Goal: Task Accomplishment & Management: Complete application form

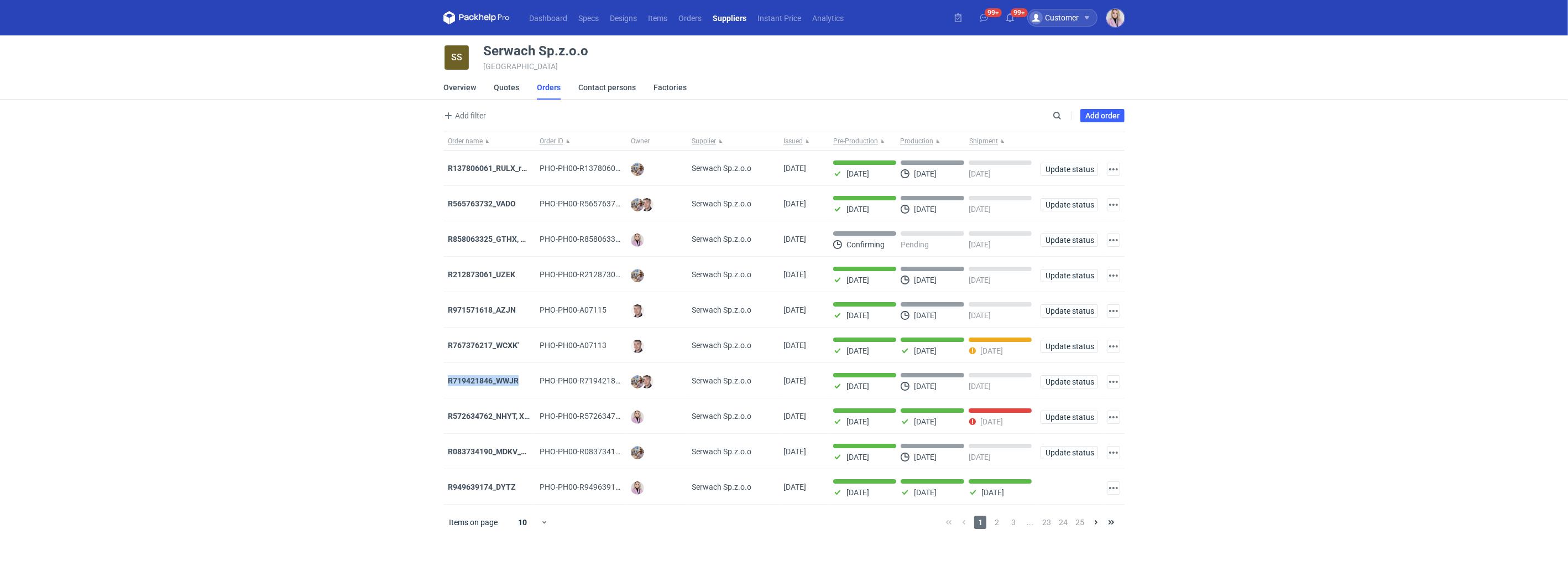
click at [1064, 14] on div "Customer" at bounding box center [1054, 17] width 49 height 13
click at [1124, 26] on button "button" at bounding box center [1116, 18] width 18 height 18
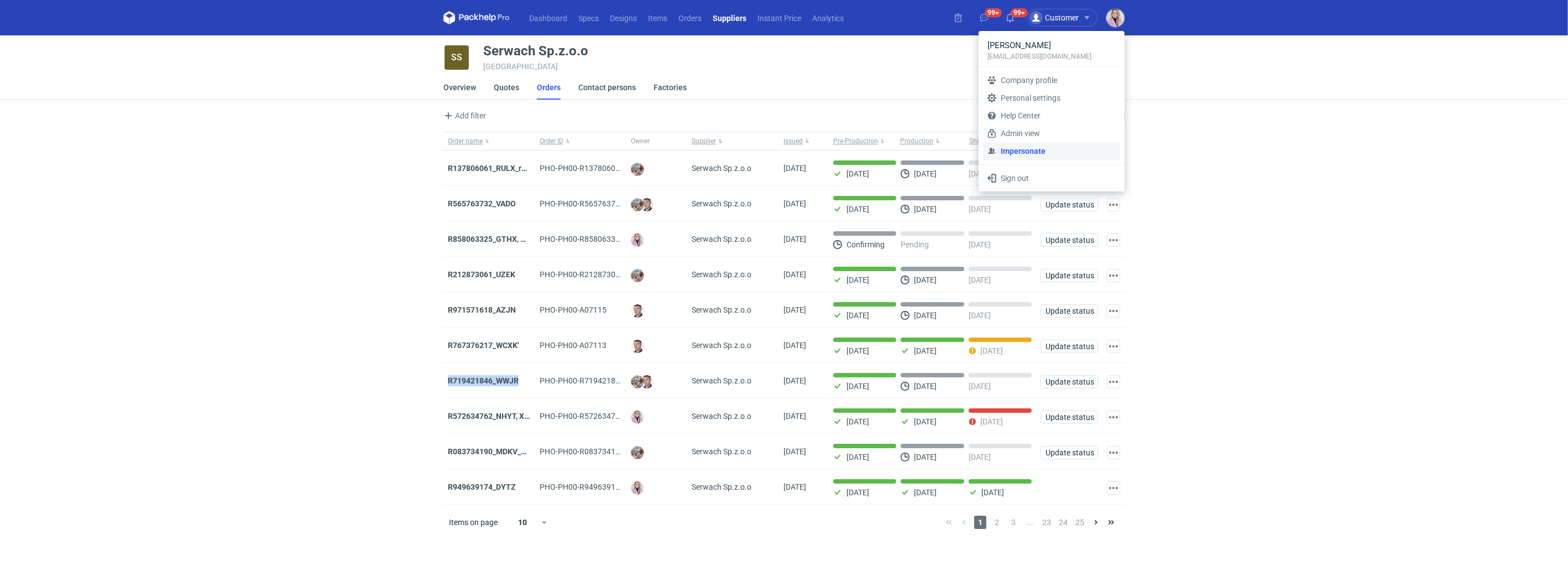
click at [1032, 150] on link "Impersonate" at bounding box center [1052, 151] width 137 height 18
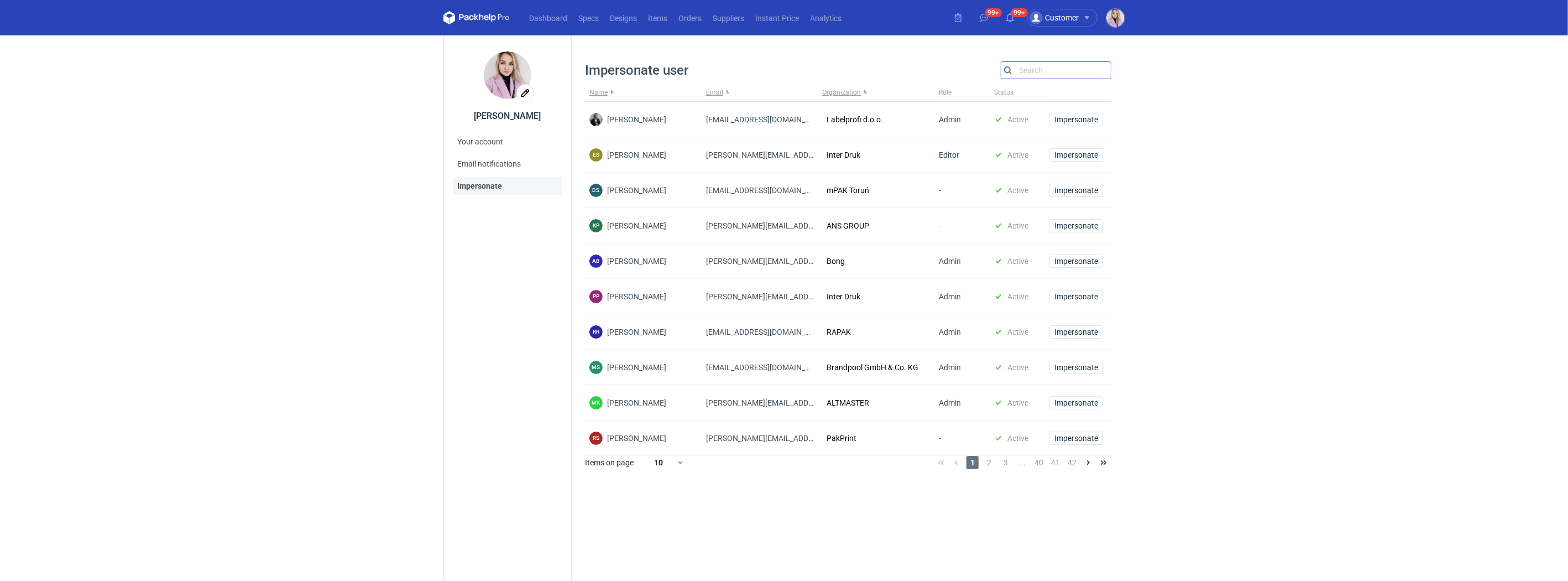
click at [1040, 68] on input "Search" at bounding box center [1056, 70] width 110 height 13
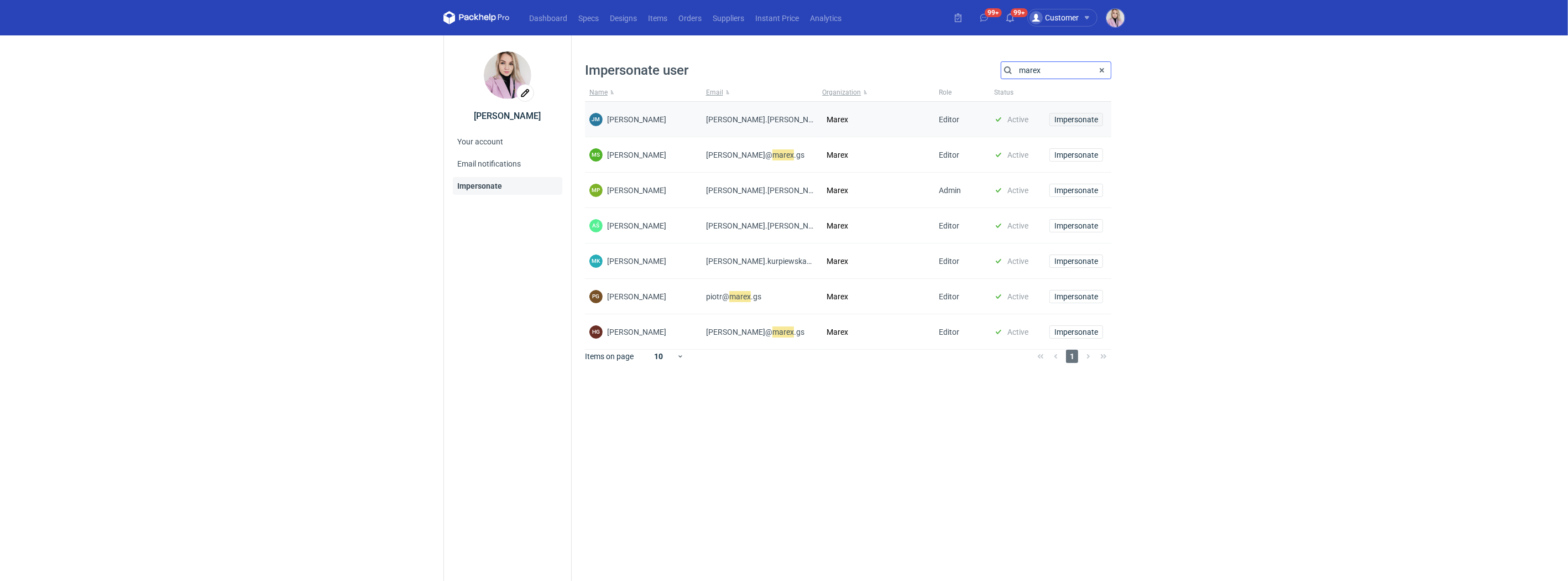
type input "marex"
click at [1089, 122] on span "Impersonate" at bounding box center [1076, 119] width 44 height 8
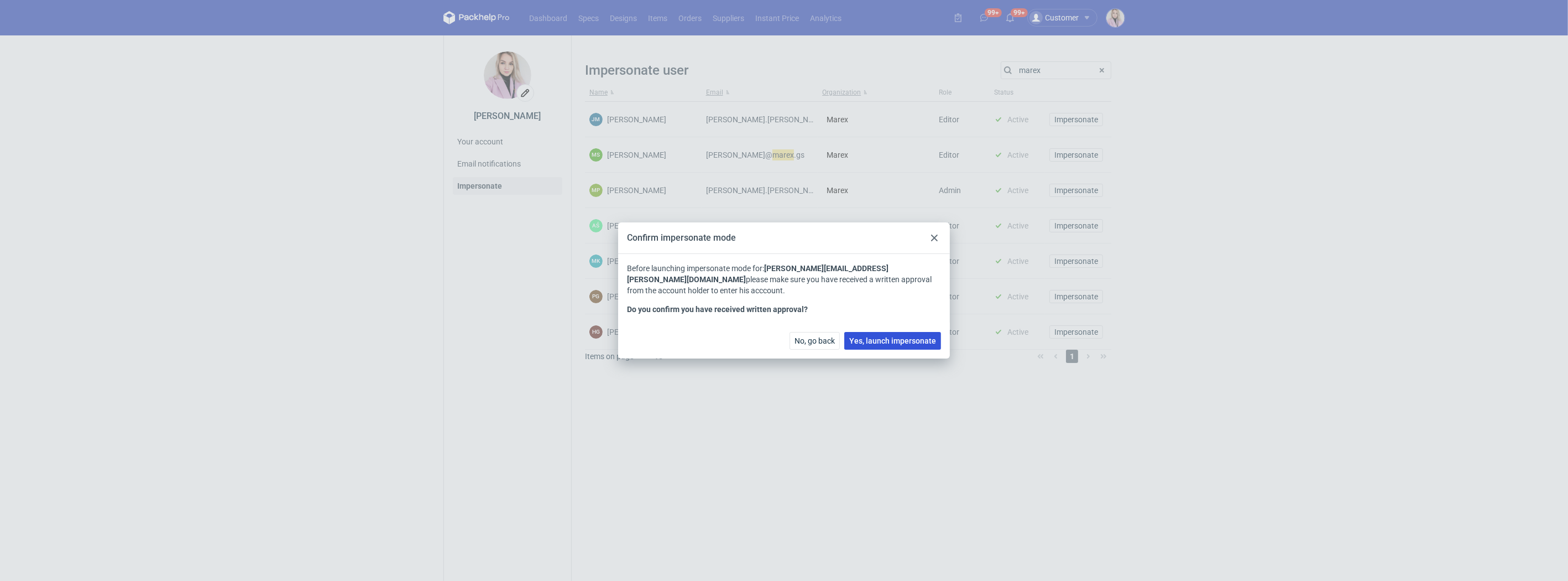
click at [884, 337] on span "Yes, launch impersonate" at bounding box center [892, 341] width 87 height 8
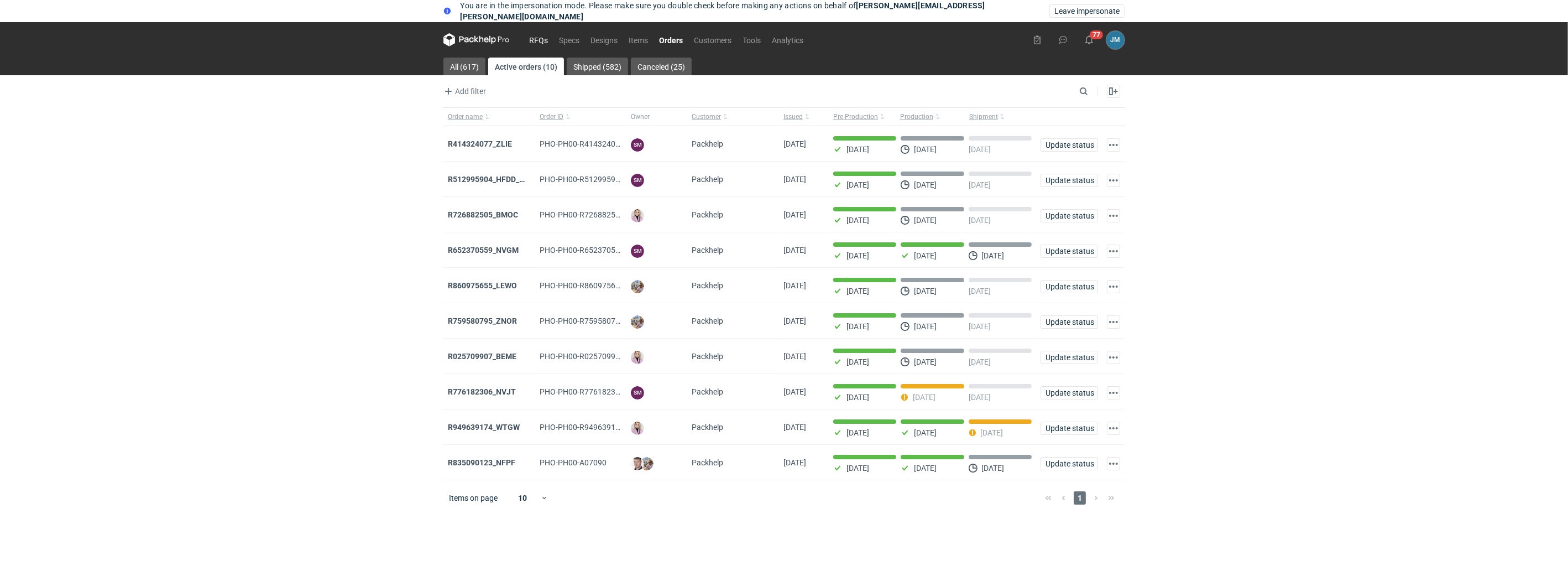
click at [540, 34] on link "RFQs" at bounding box center [538, 40] width 30 height 13
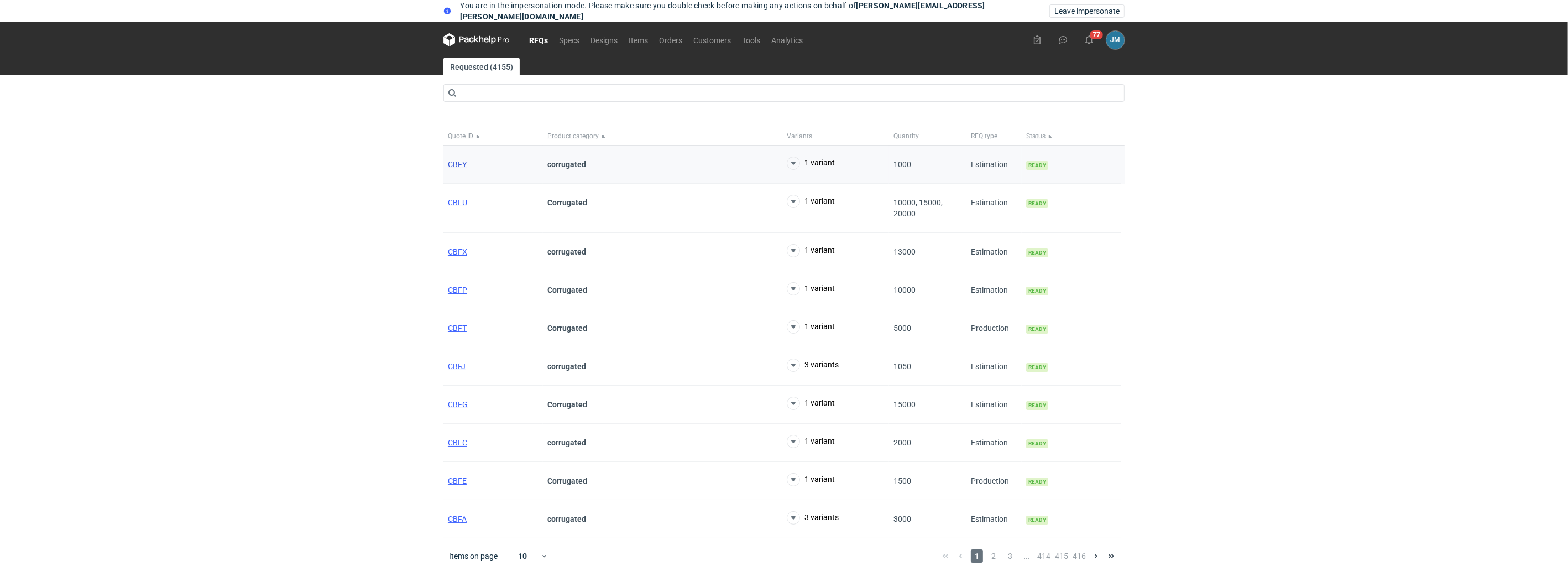
click at [460, 164] on span "CBFY" at bounding box center [457, 164] width 19 height 9
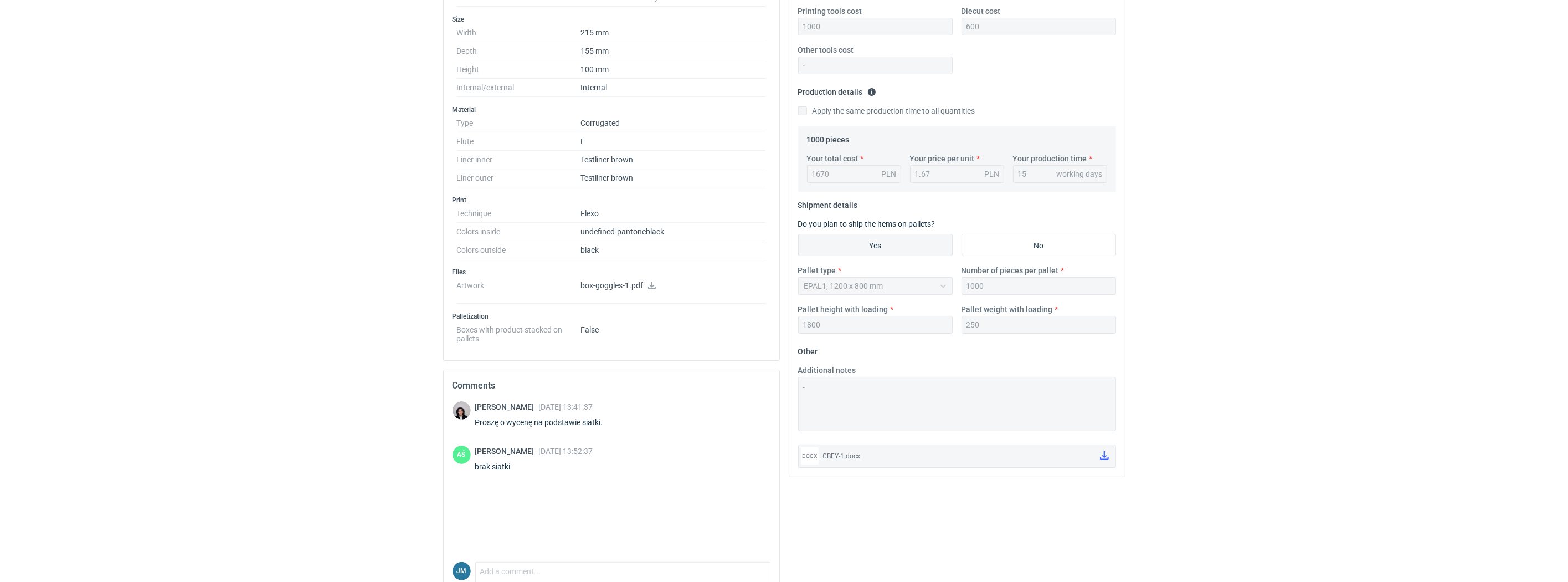
scroll to position [282, 0]
click at [648, 283] on icon at bounding box center [652, 284] width 9 height 8
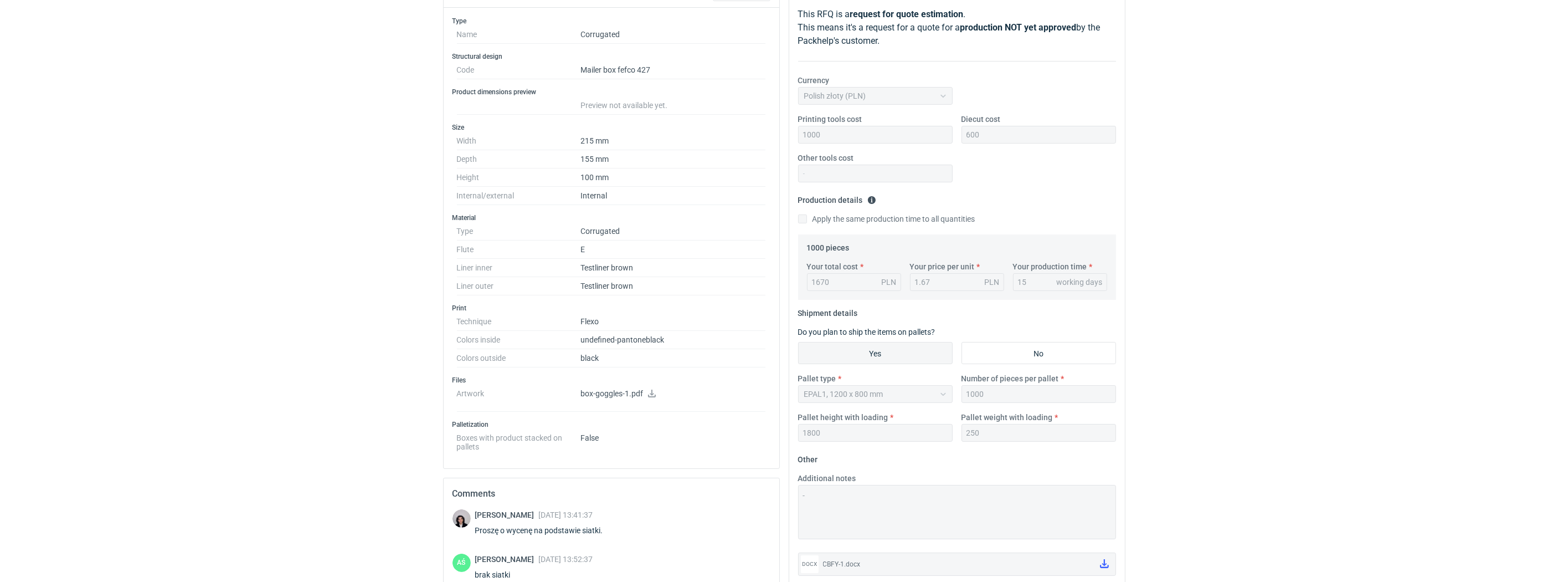
scroll to position [138, 0]
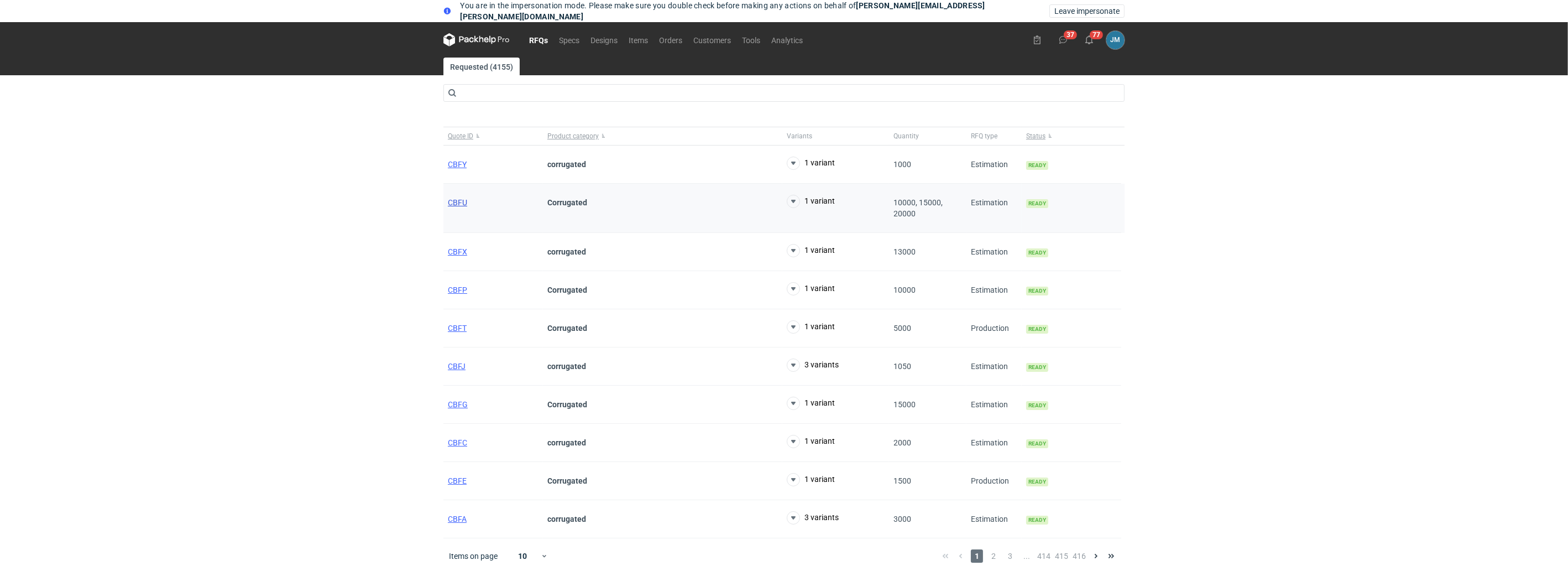
click at [460, 202] on span "CBFU" at bounding box center [458, 202] width 19 height 9
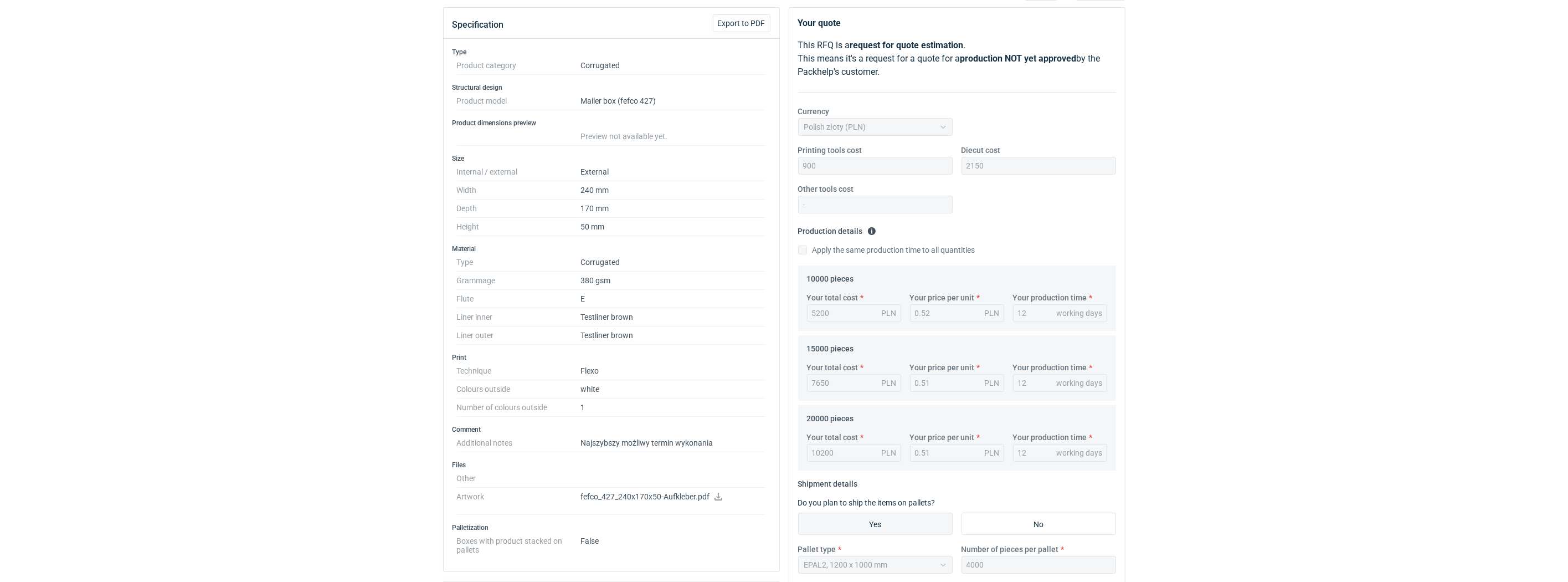
scroll to position [410, 0]
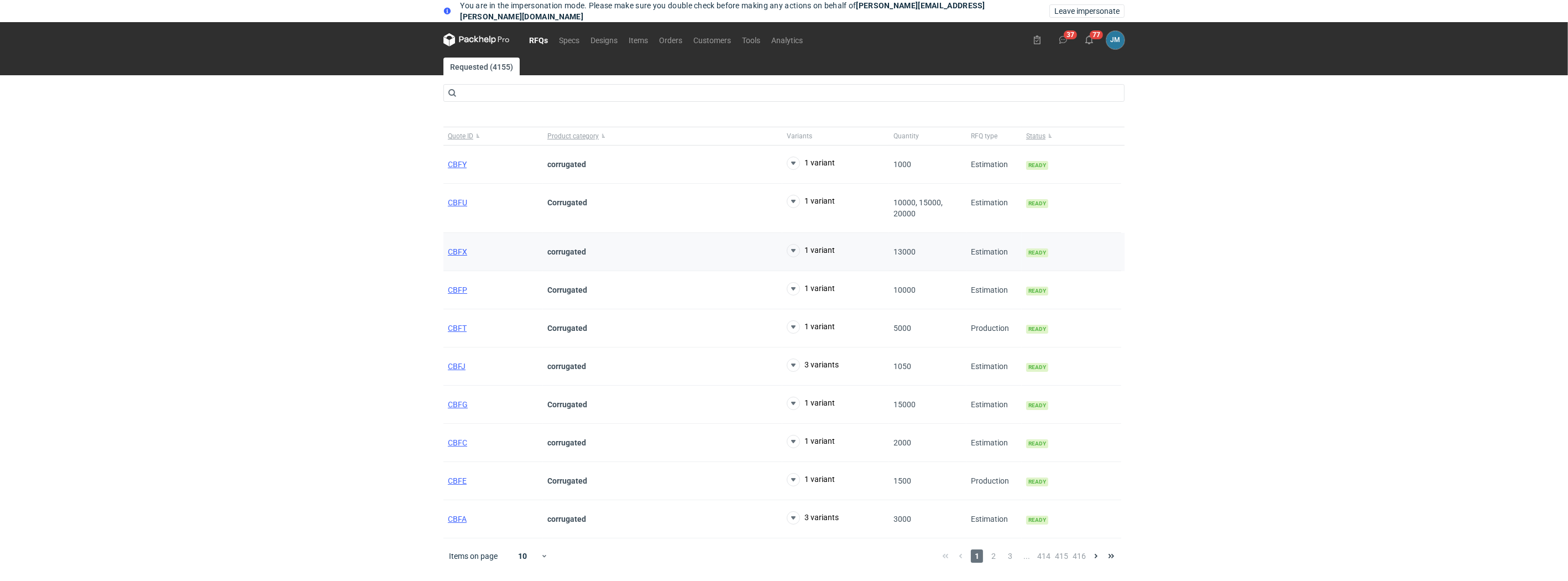
click at [465, 257] on div "CBFX" at bounding box center [493, 252] width 99 height 38
click at [451, 251] on span "CBFX" at bounding box center [458, 252] width 19 height 9
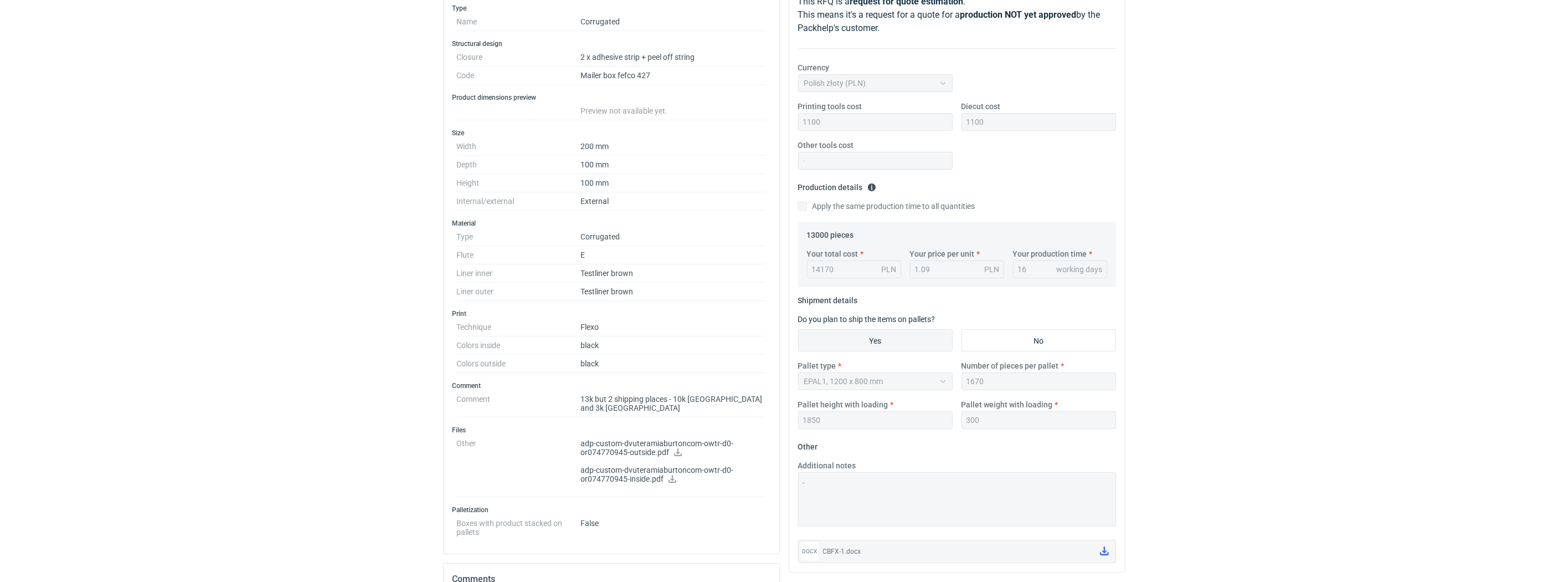
scroll to position [184, 0]
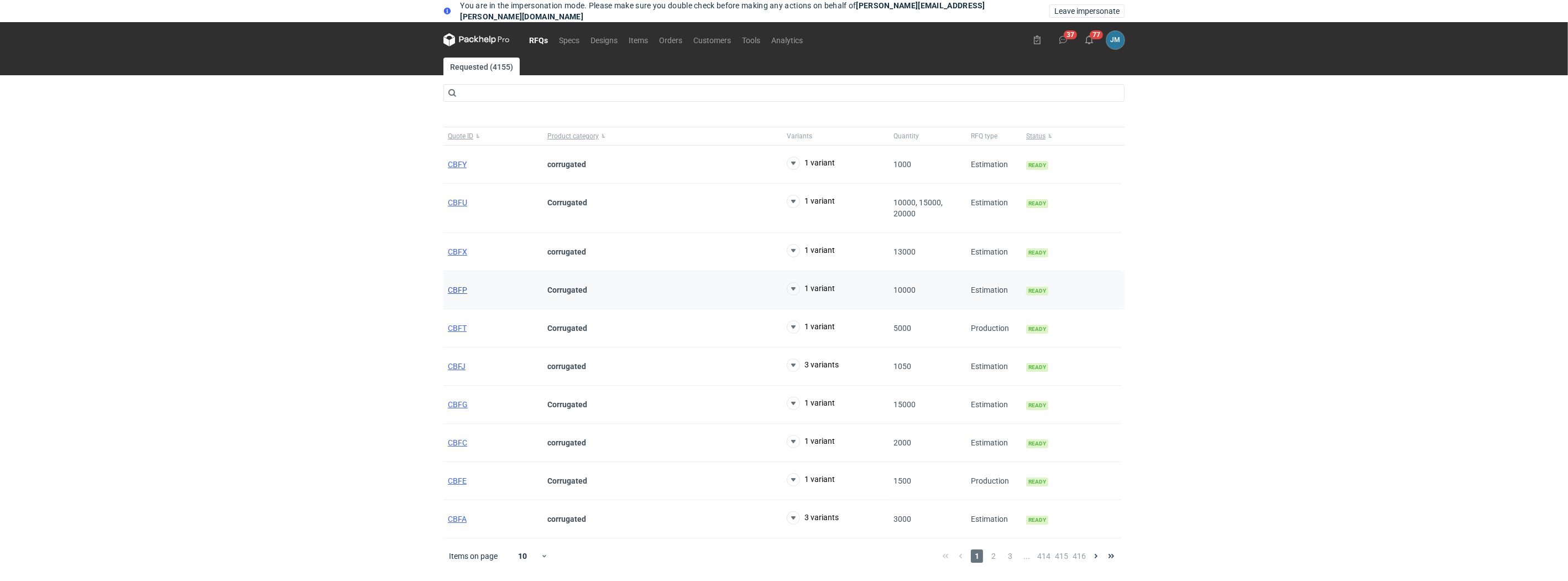
click at [460, 290] on span "CBFP" at bounding box center [458, 290] width 19 height 9
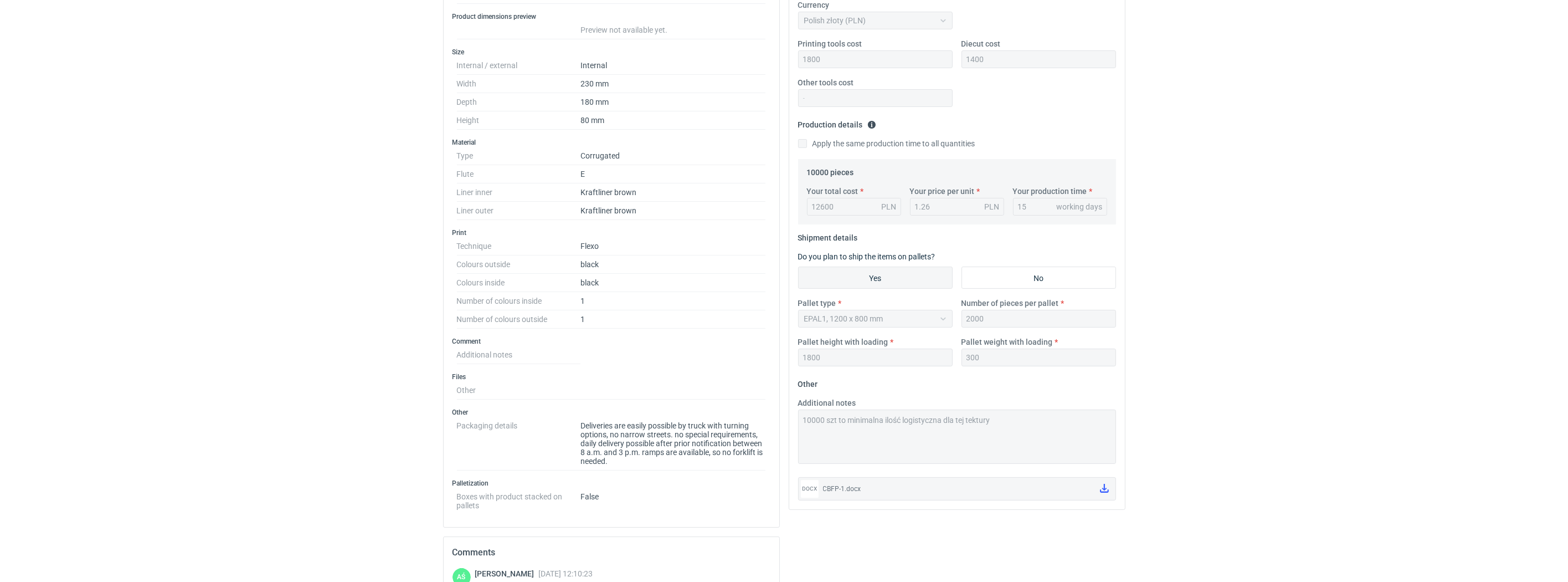
scroll to position [199, 0]
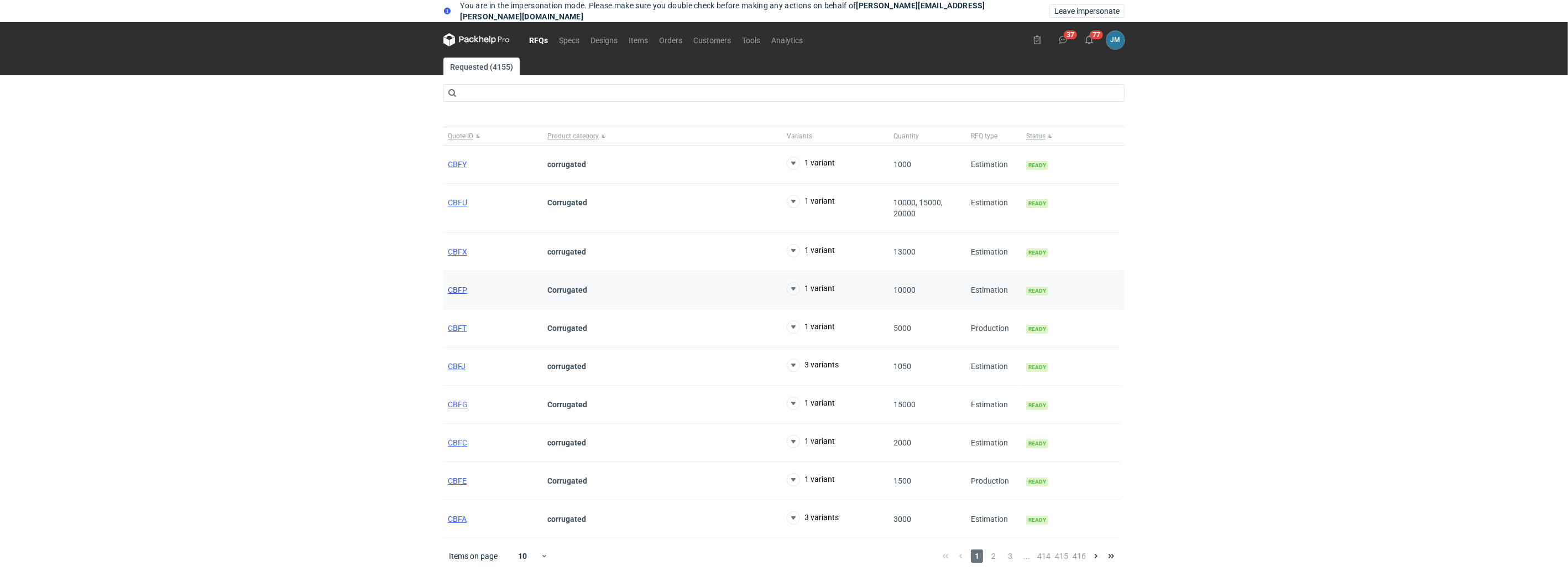
click at [459, 292] on span "CBFP" at bounding box center [458, 290] width 19 height 9
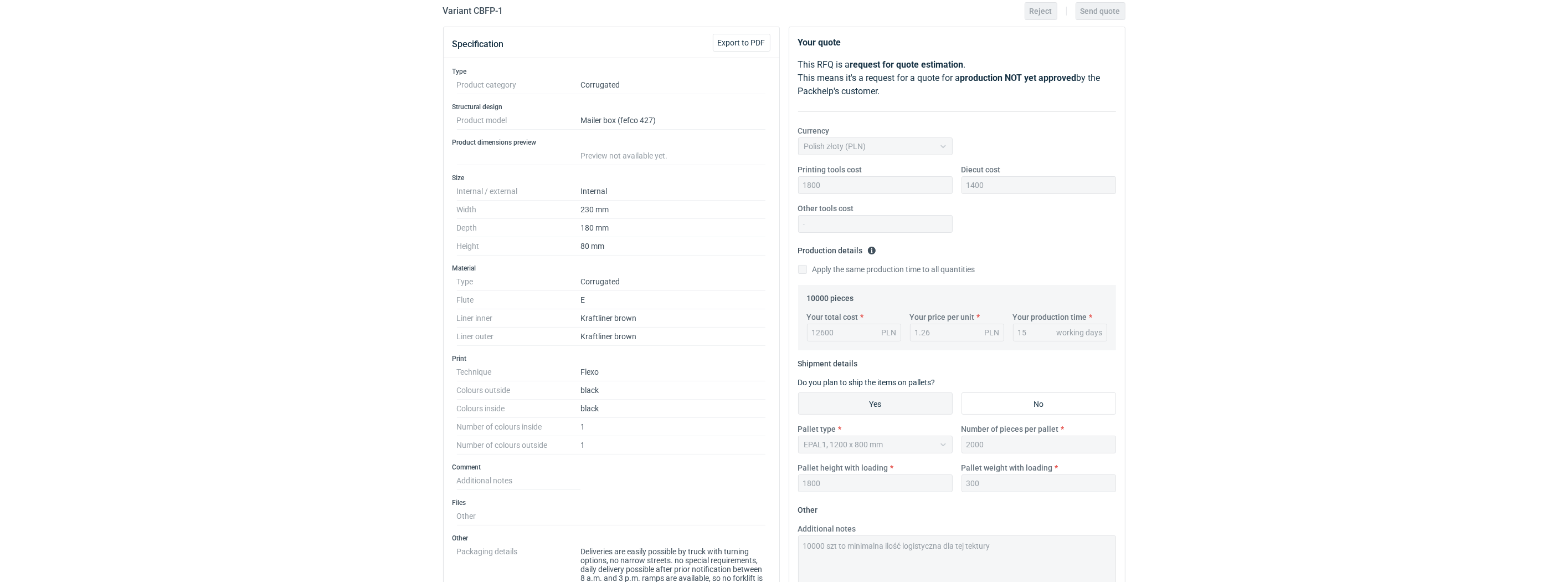
scroll to position [123, 0]
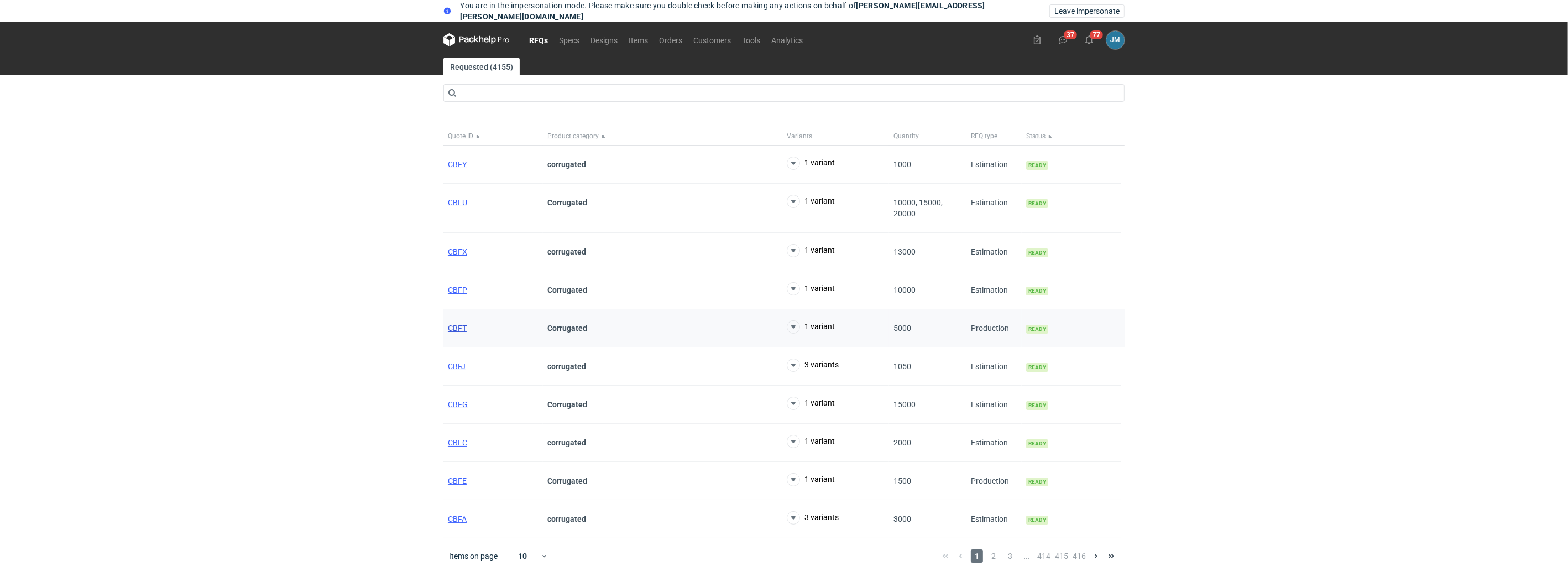
click at [461, 329] on span "CBFT" at bounding box center [457, 328] width 19 height 9
click at [456, 365] on span "CBFJ" at bounding box center [457, 366] width 18 height 9
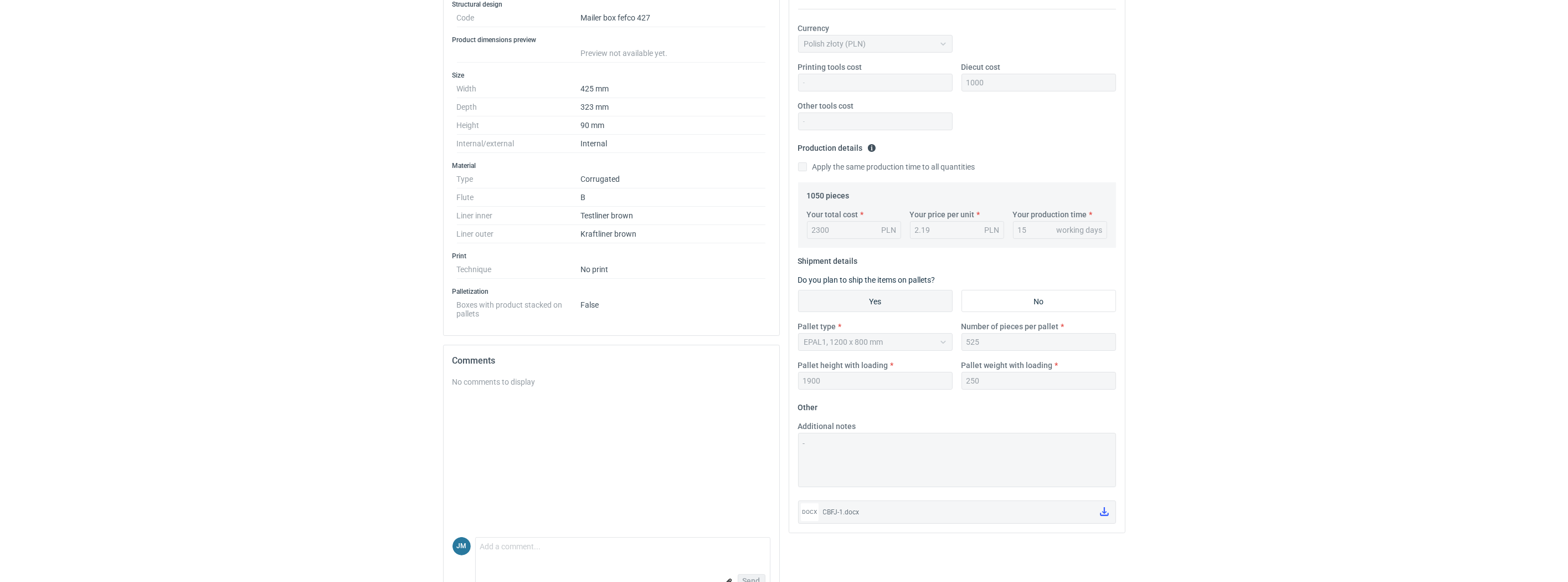
scroll to position [255, 0]
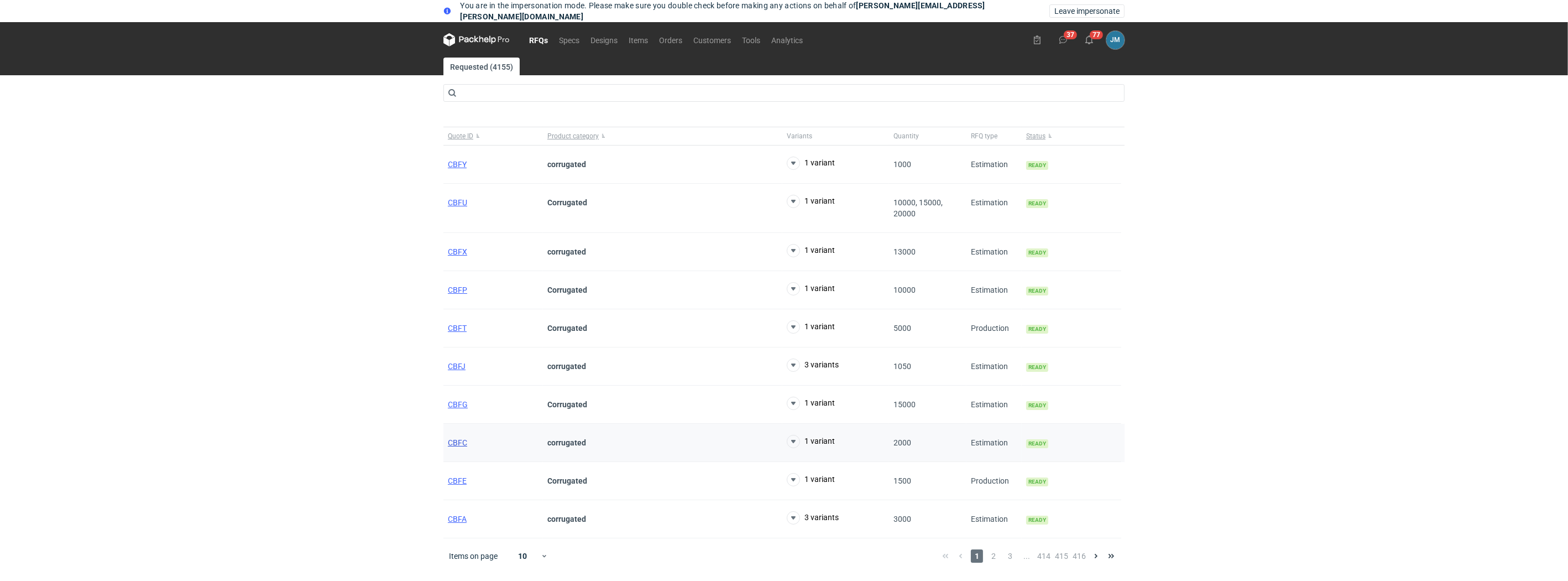
click at [459, 440] on span "CBFC" at bounding box center [458, 442] width 19 height 9
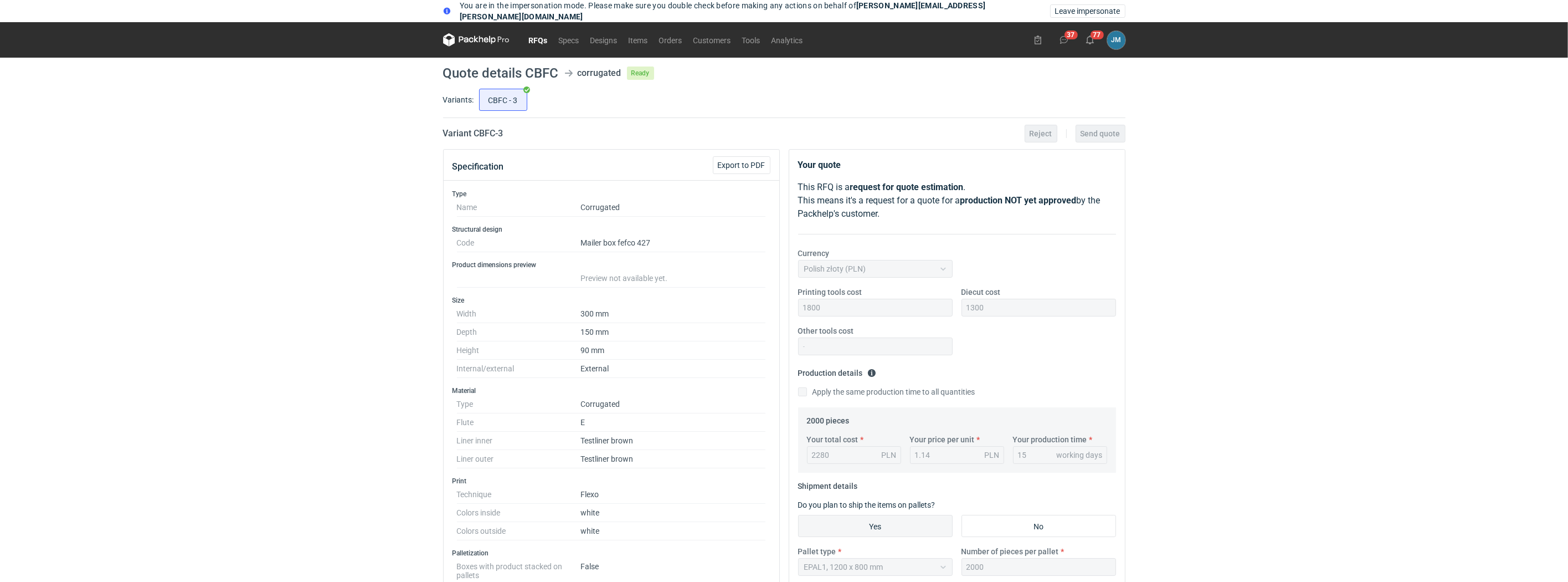
scroll to position [139, 0]
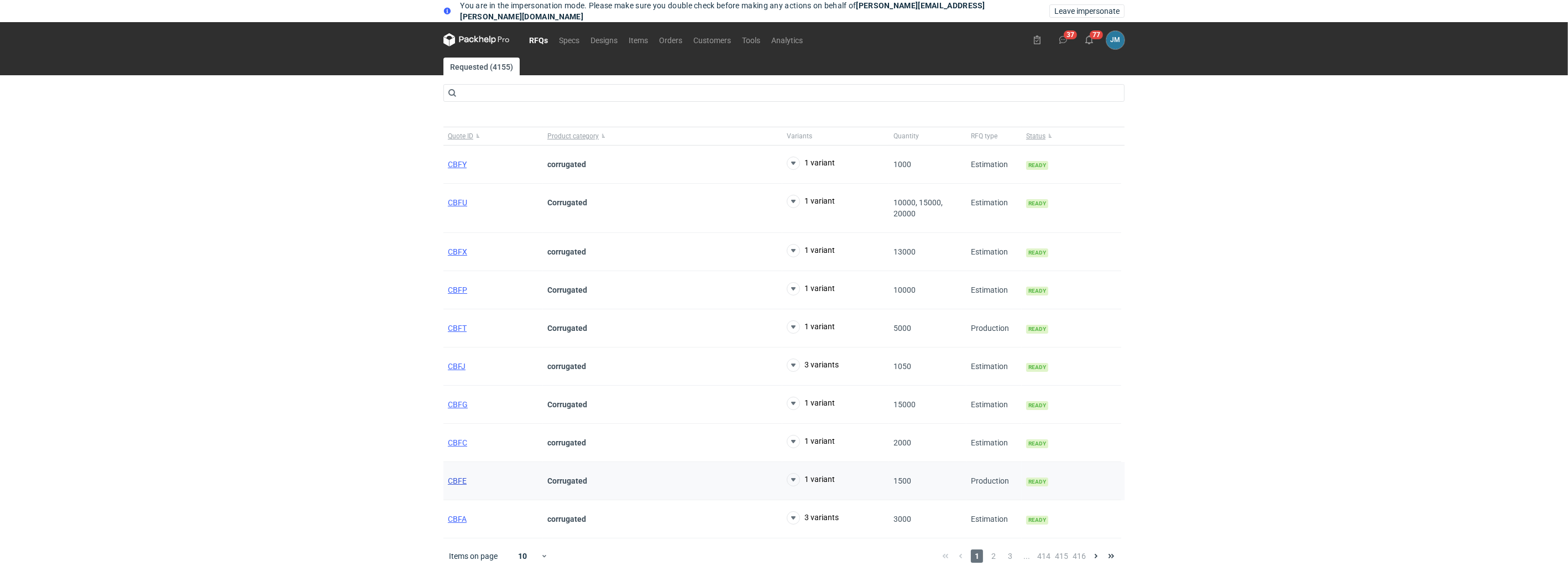
click at [461, 480] on span "CBFE" at bounding box center [457, 481] width 19 height 9
click at [452, 517] on span "CBFA" at bounding box center [457, 519] width 19 height 9
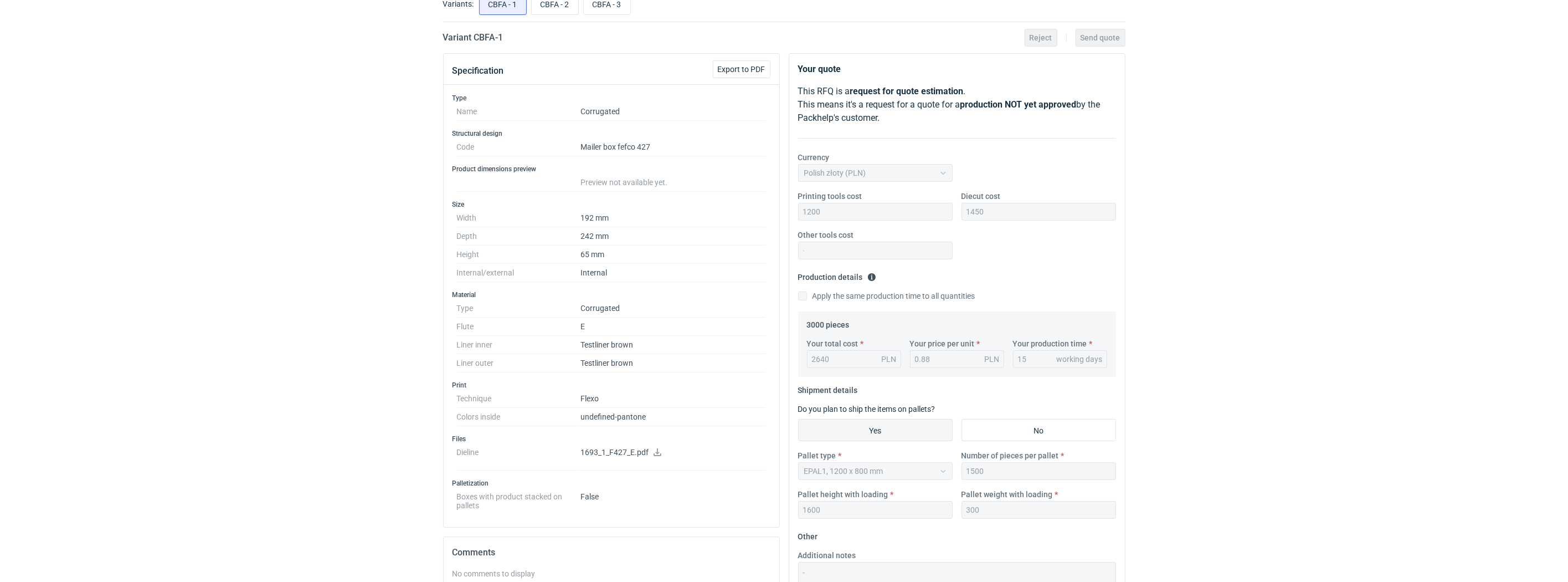
scroll to position [150, 0]
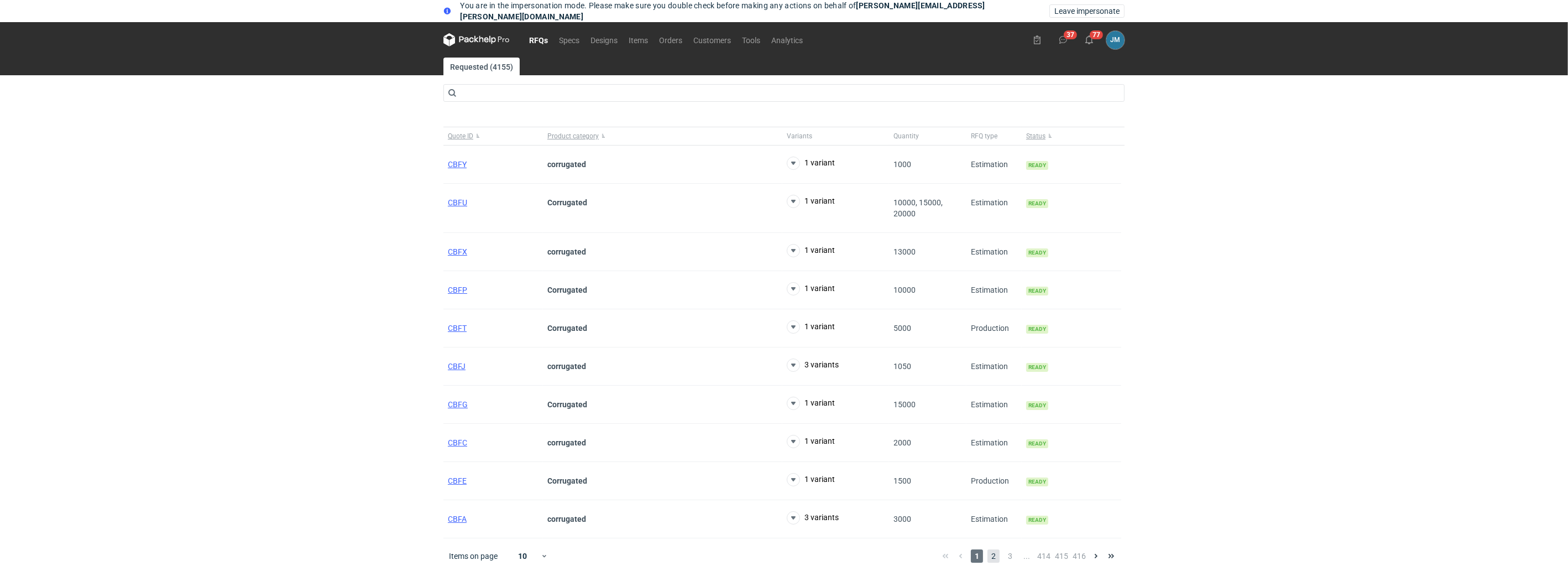
click at [997, 560] on span "2" at bounding box center [994, 555] width 12 height 13
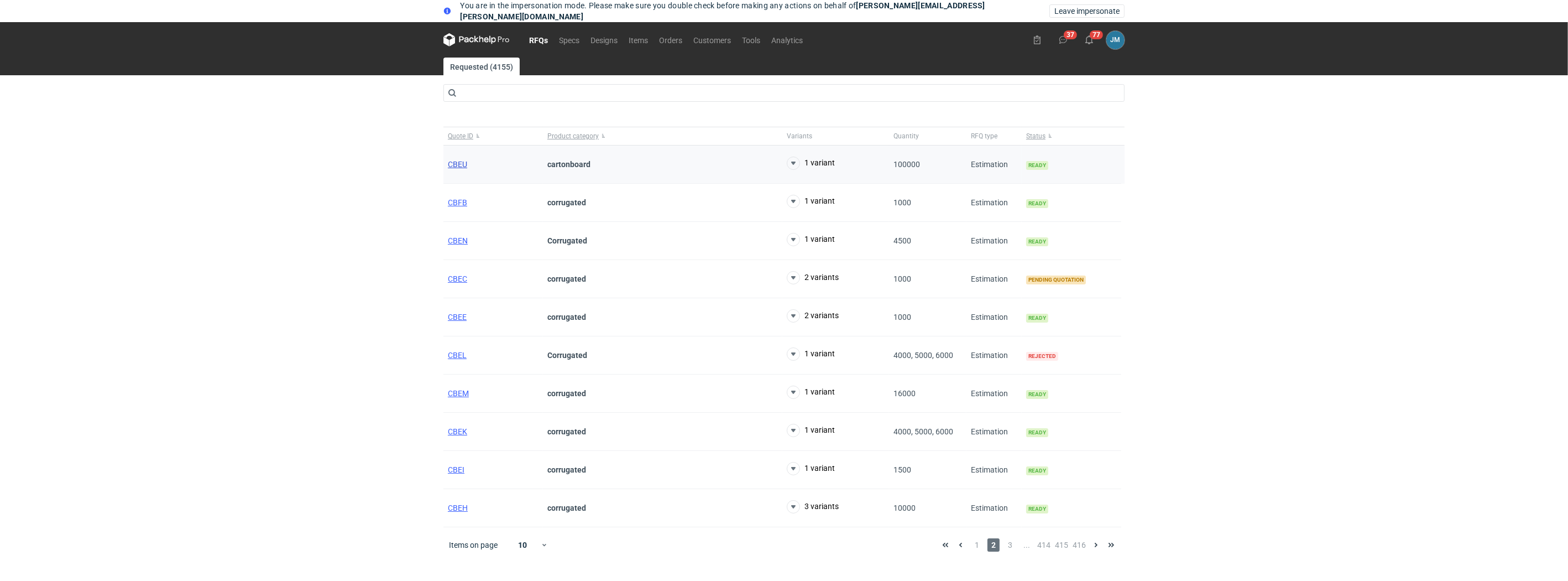
click at [457, 163] on span "CBEU" at bounding box center [458, 164] width 19 height 9
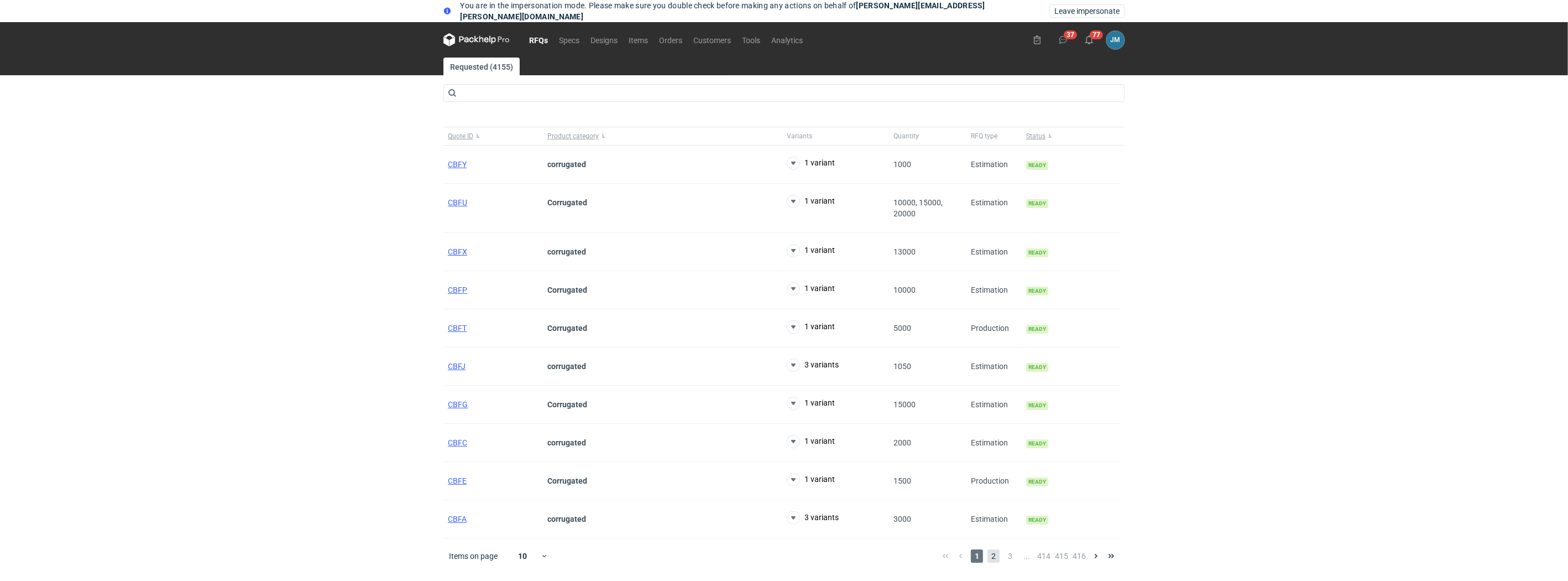
click at [995, 561] on span "2" at bounding box center [994, 555] width 12 height 13
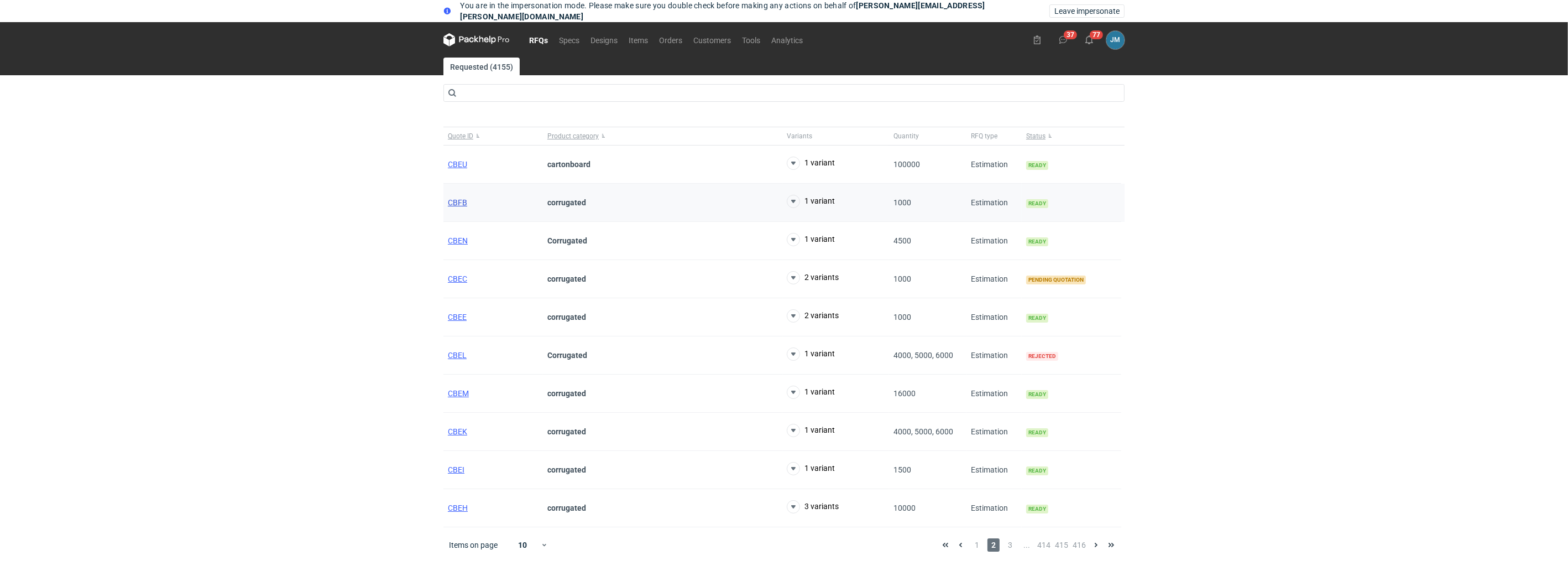
click at [460, 204] on span "CBFB" at bounding box center [458, 202] width 19 height 9
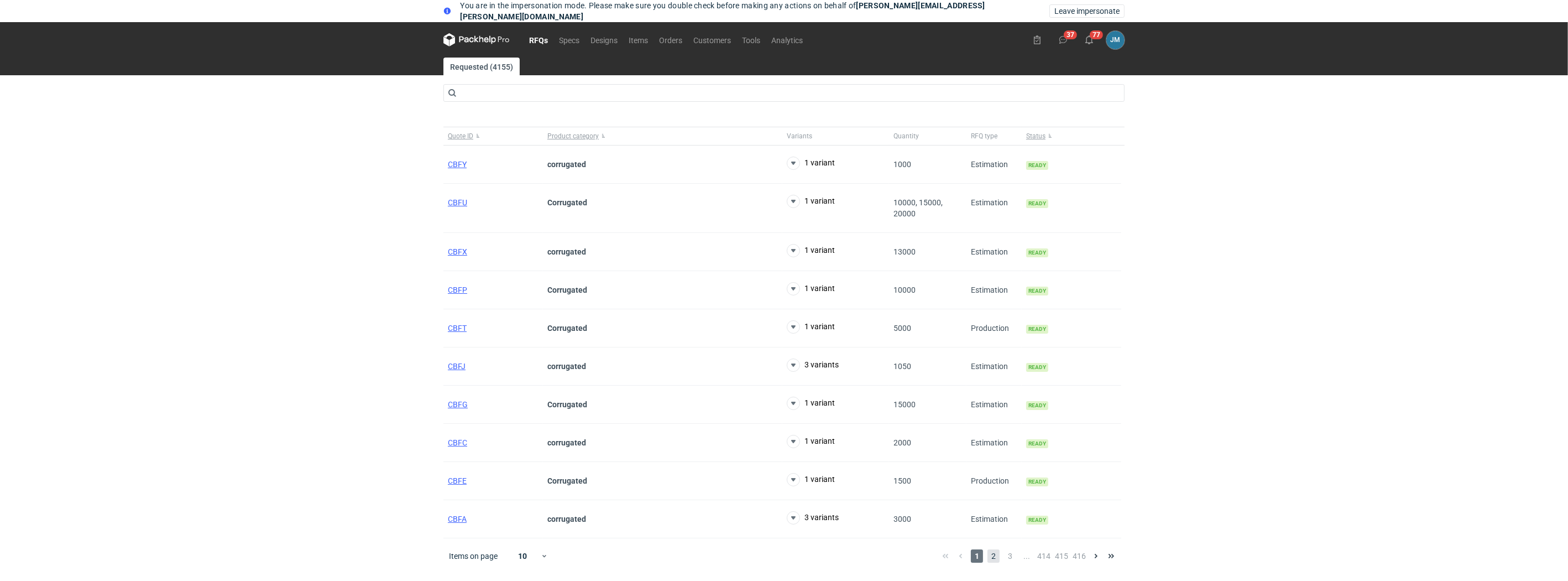
click at [994, 559] on span "2" at bounding box center [994, 555] width 12 height 13
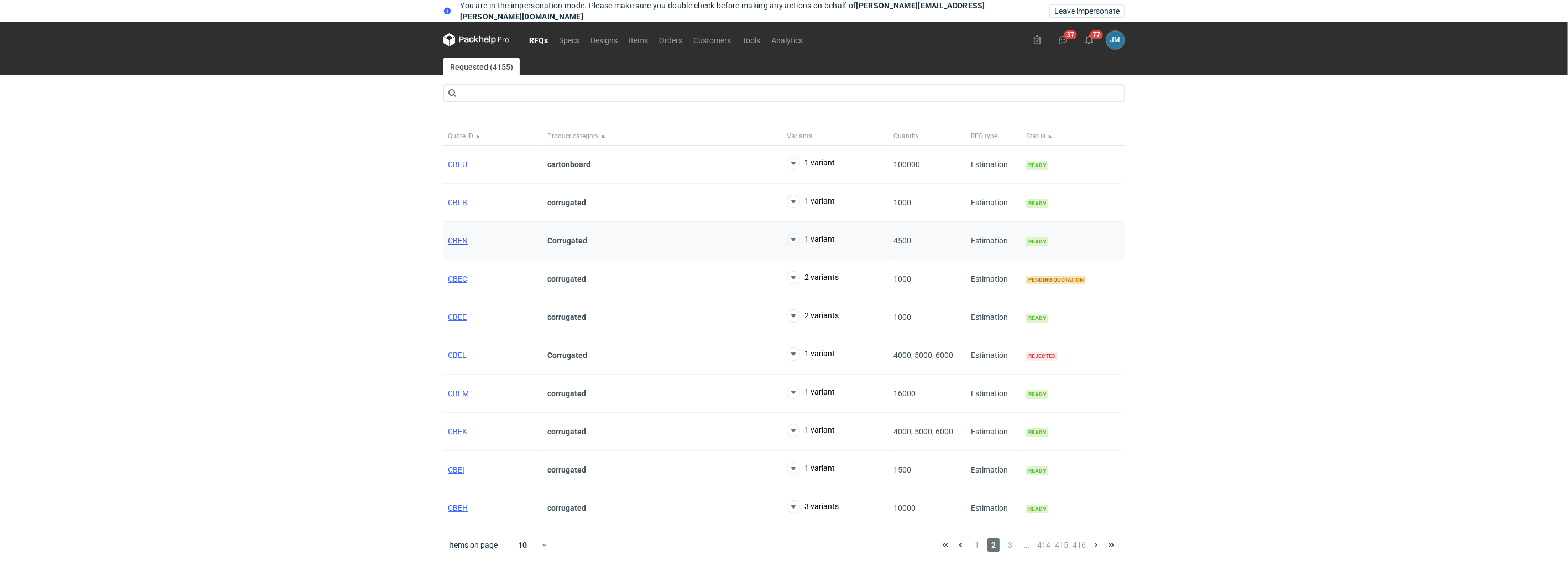
click at [454, 242] on span "CBEN" at bounding box center [458, 241] width 20 height 9
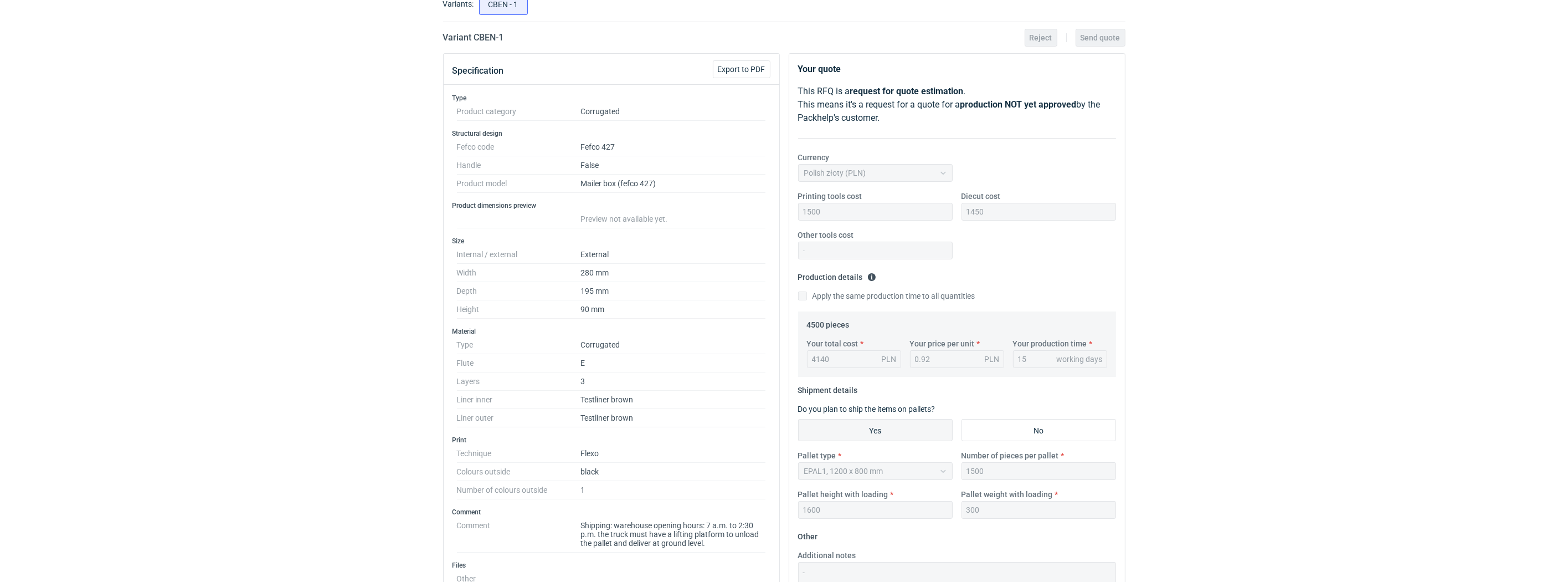
scroll to position [120, 0]
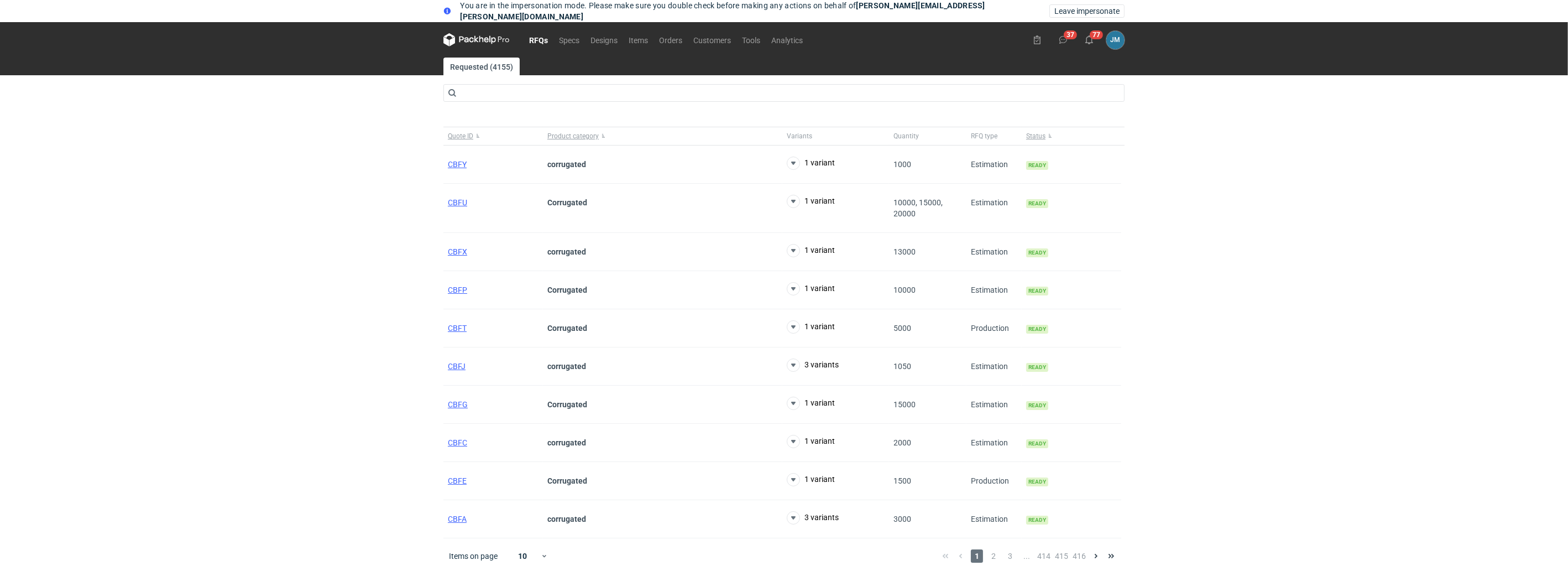
click at [998, 569] on div "Items on page 10 1 2 3 ... 414 415 416" at bounding box center [784, 555] width 681 height 35
click at [997, 561] on span "2" at bounding box center [994, 555] width 12 height 13
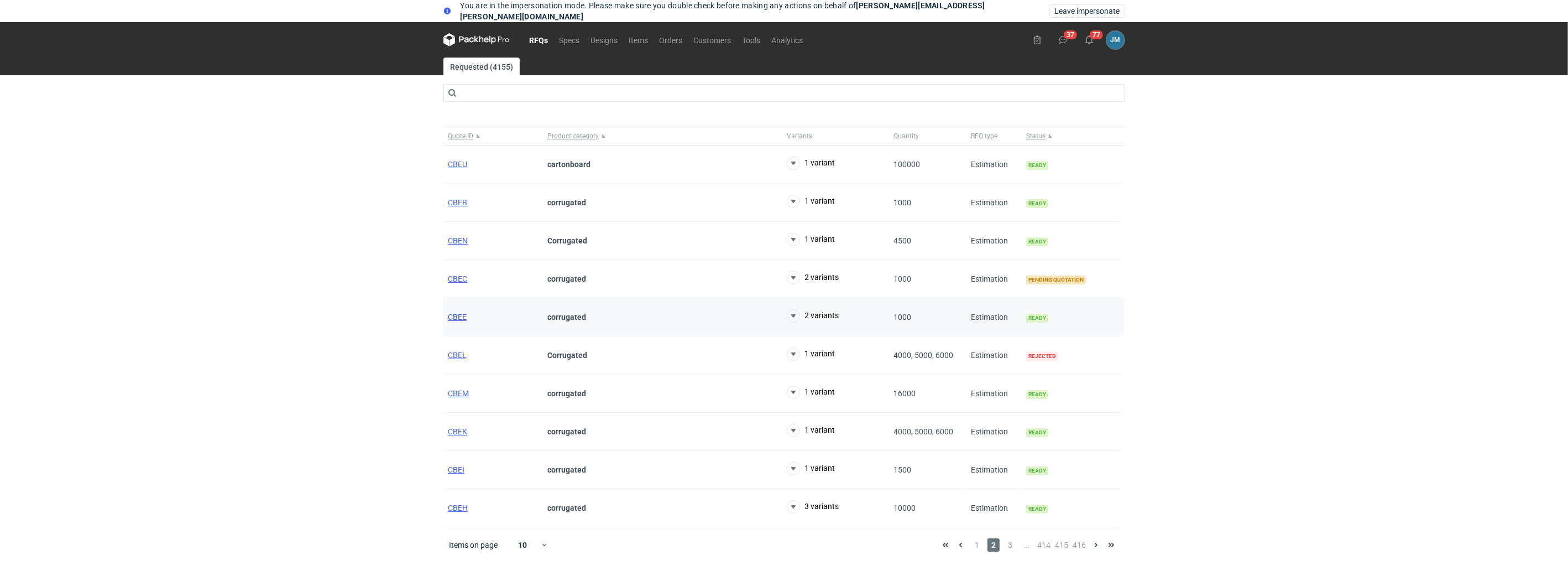
click at [460, 313] on span "CBEE" at bounding box center [457, 317] width 19 height 9
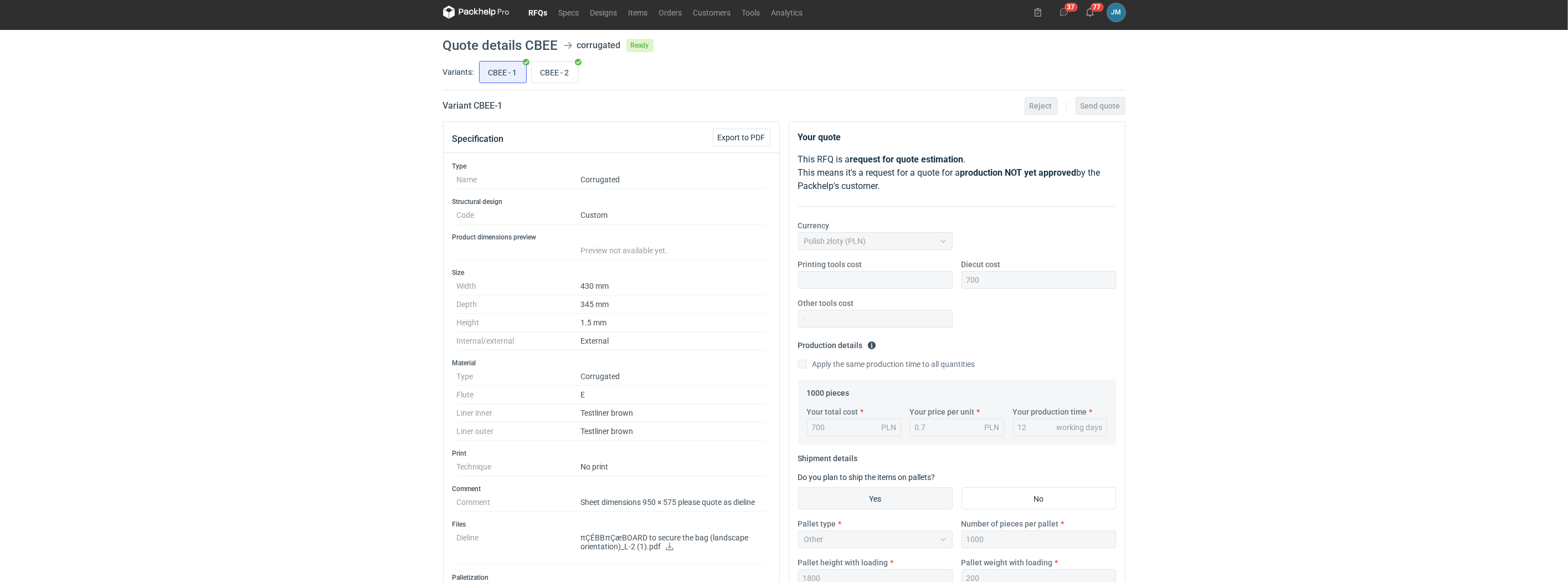
scroll to position [62, 0]
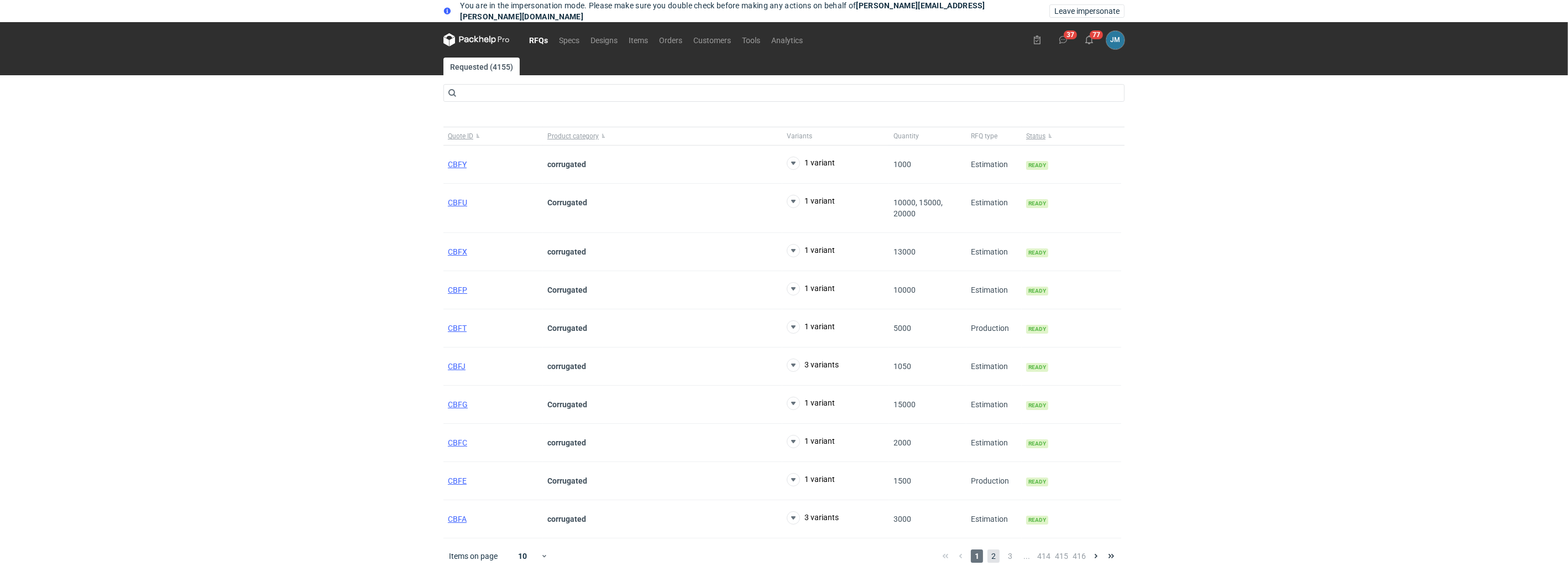
click at [996, 559] on span "2" at bounding box center [994, 555] width 12 height 13
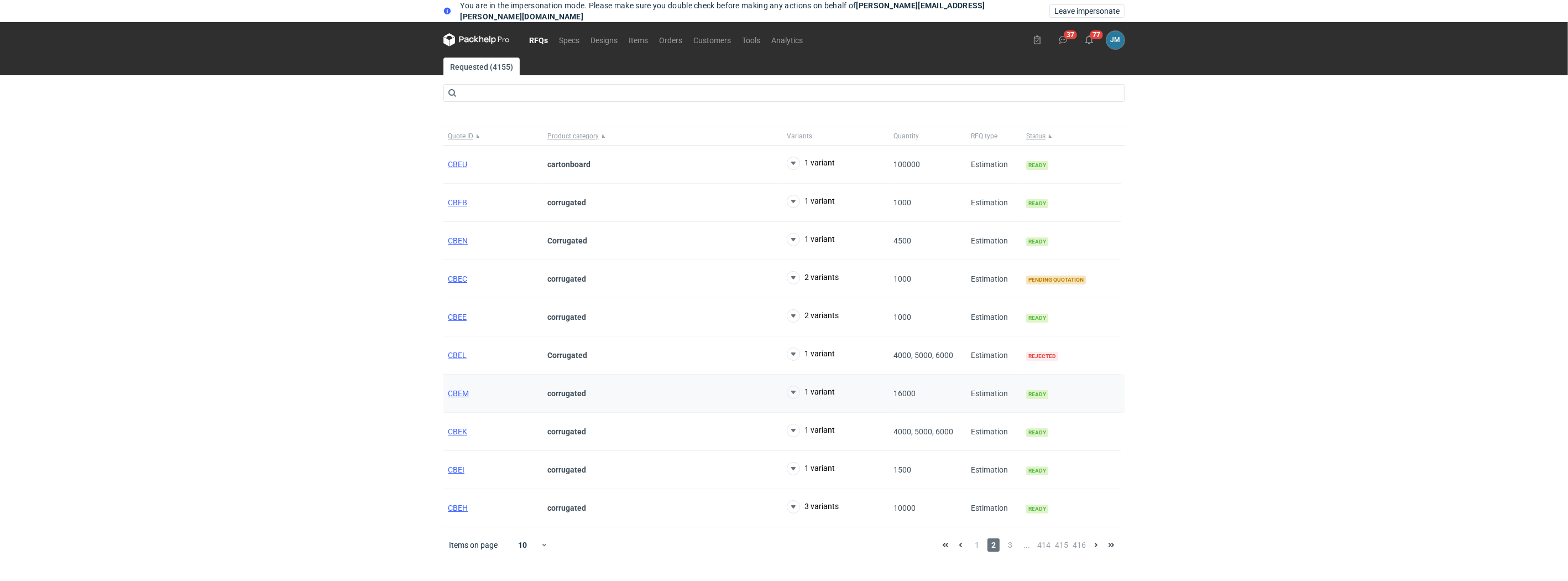
click at [458, 401] on div "CBEM" at bounding box center [493, 393] width 99 height 38
click at [460, 394] on span "CBEM" at bounding box center [458, 394] width 21 height 9
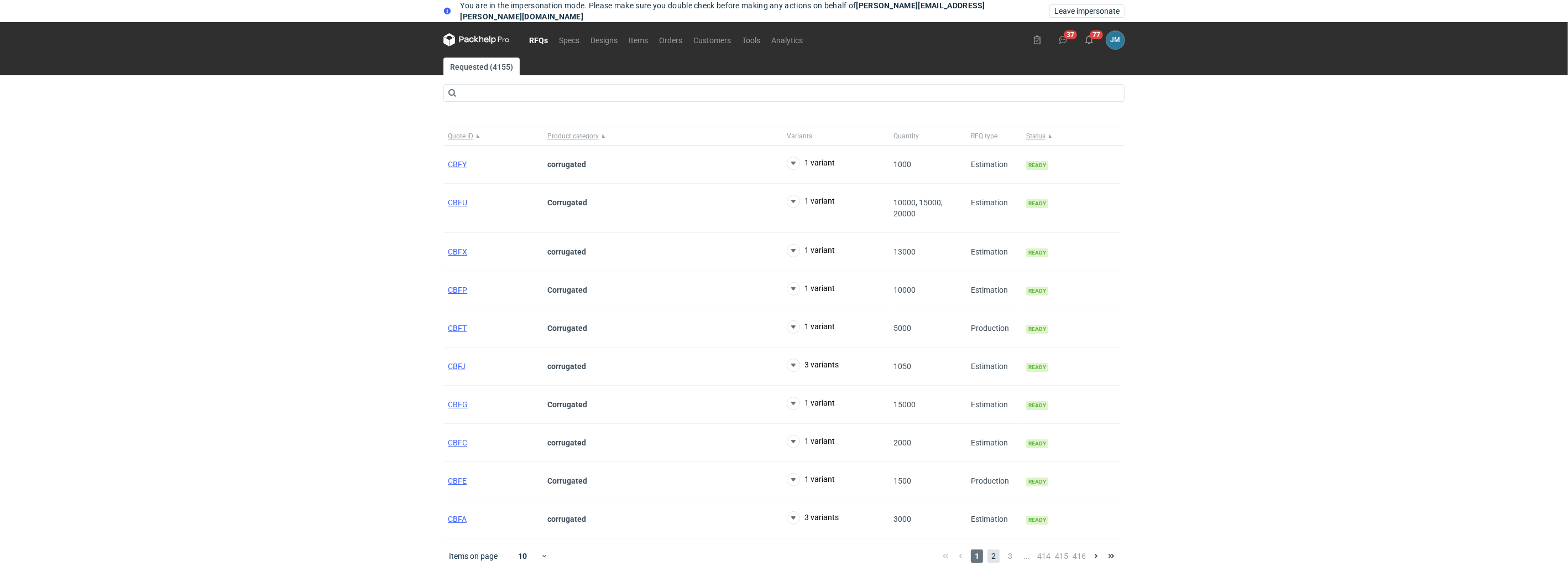
click at [995, 553] on span "2" at bounding box center [994, 555] width 12 height 13
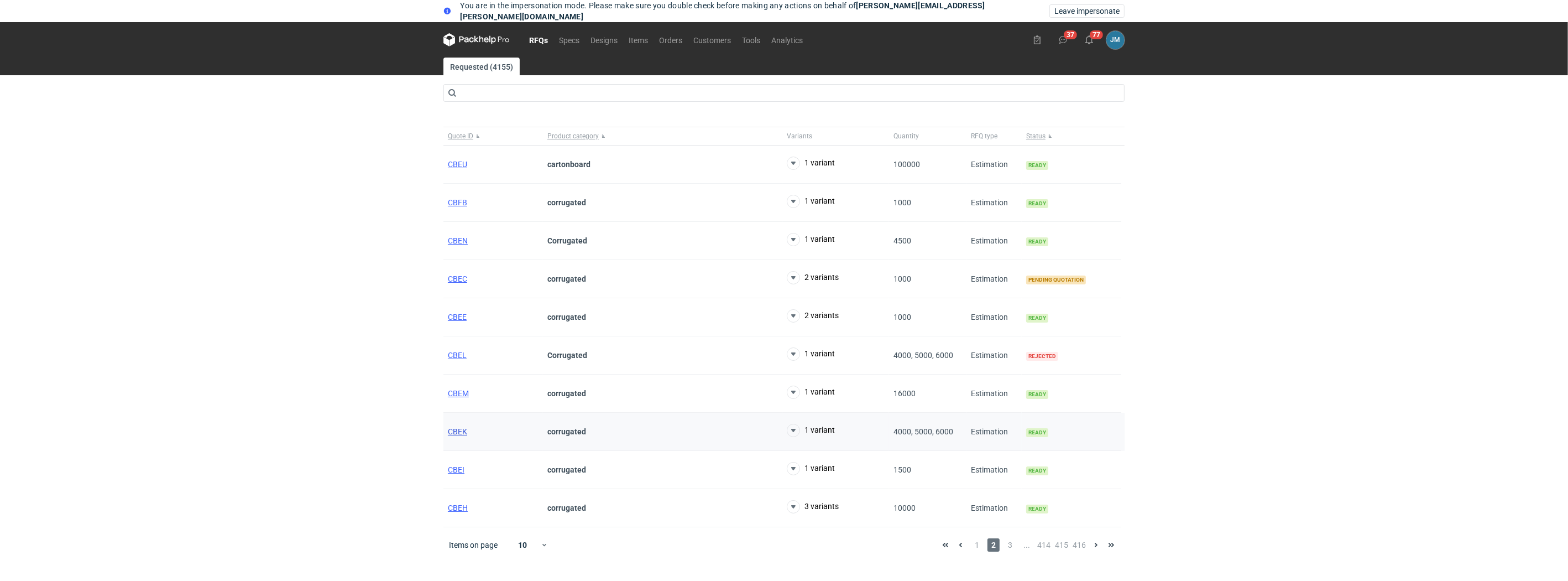
click at [456, 429] on span "CBEK" at bounding box center [458, 431] width 19 height 9
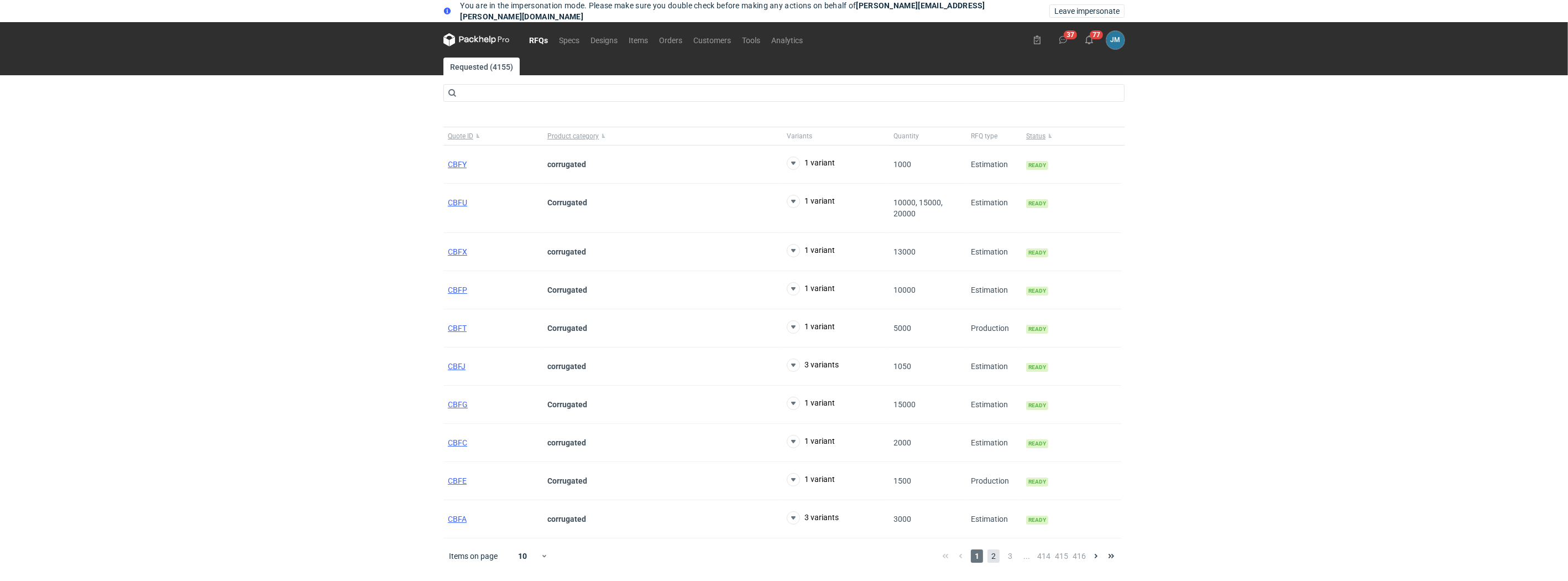
click at [990, 557] on span "2" at bounding box center [994, 555] width 12 height 13
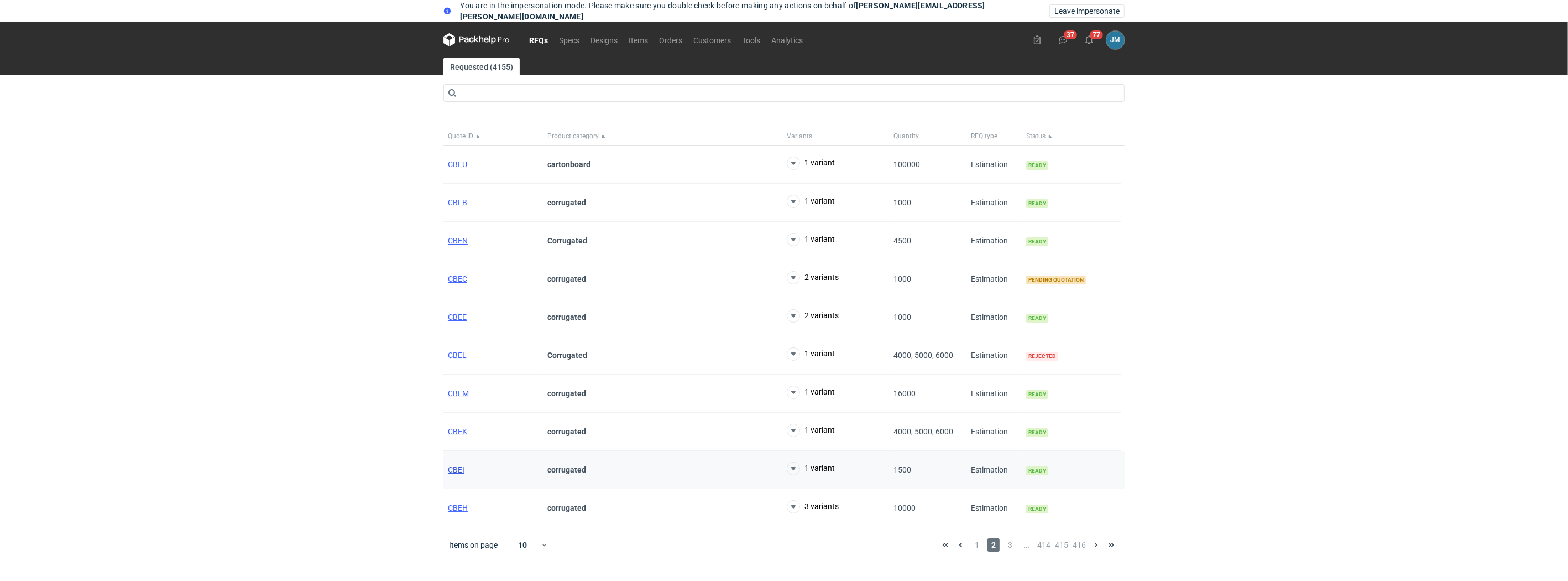
click at [452, 467] on span "CBEI" at bounding box center [456, 470] width 17 height 9
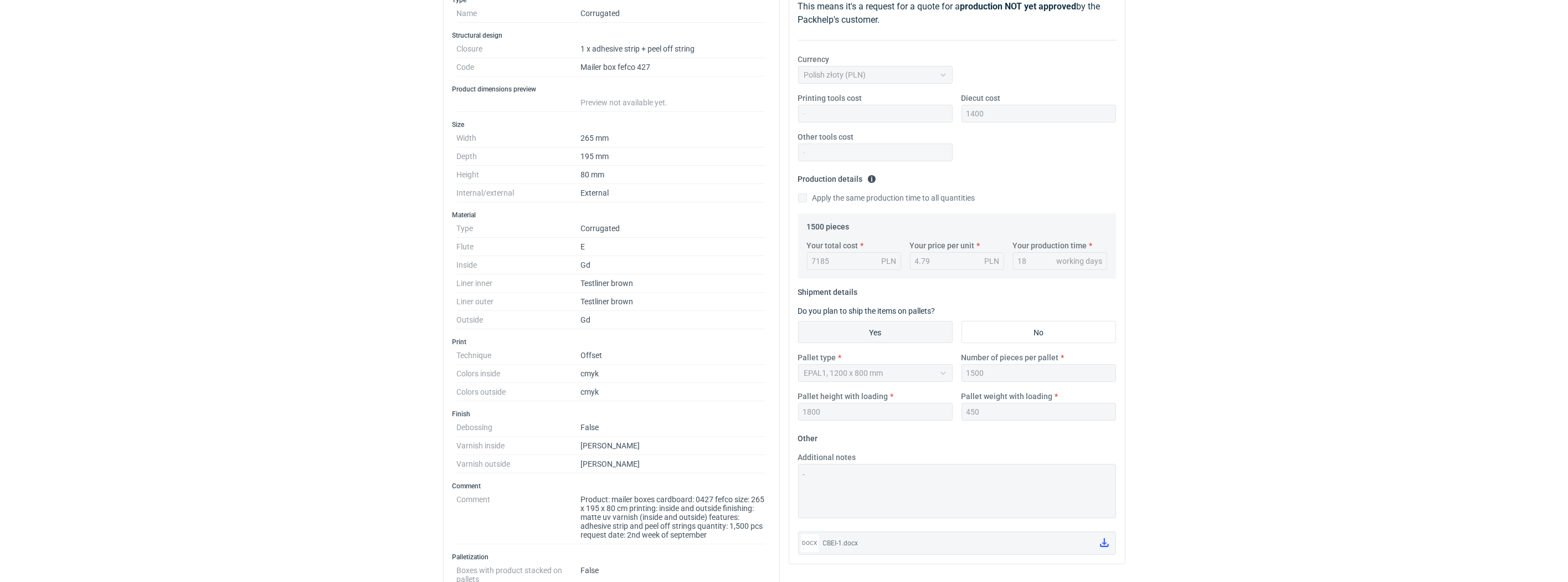
scroll to position [147, 0]
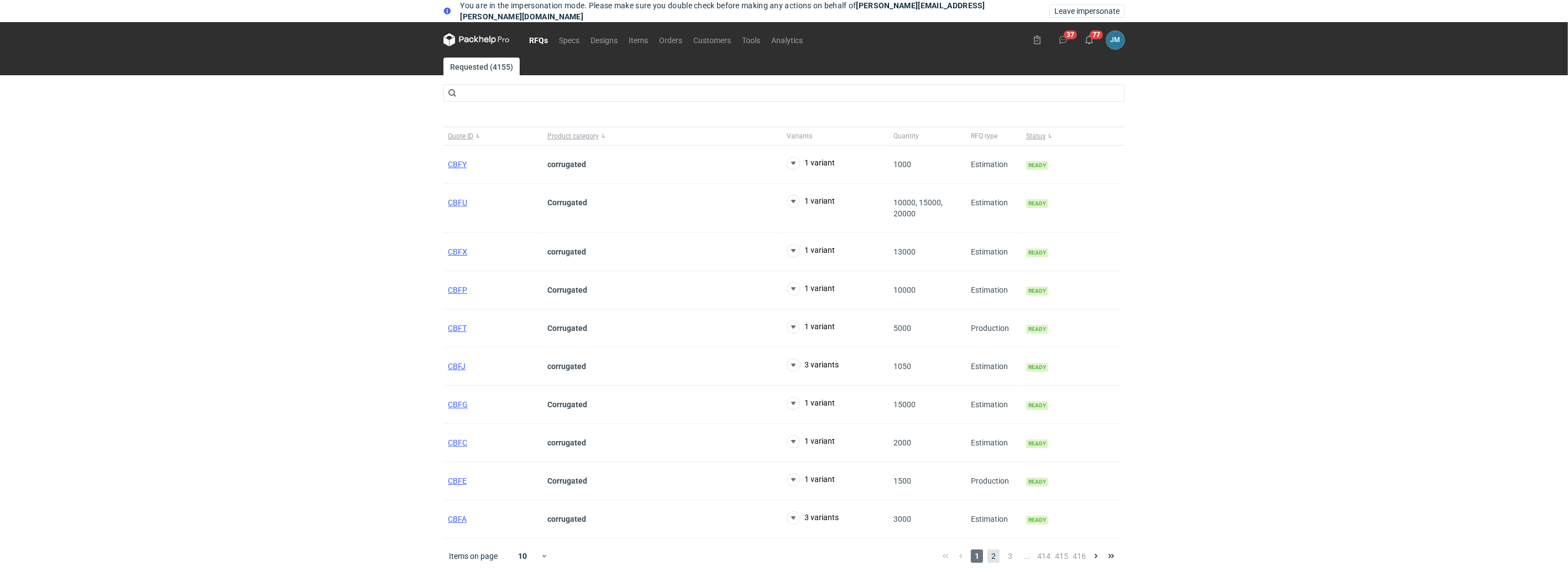
click at [992, 560] on span "2" at bounding box center [994, 555] width 12 height 13
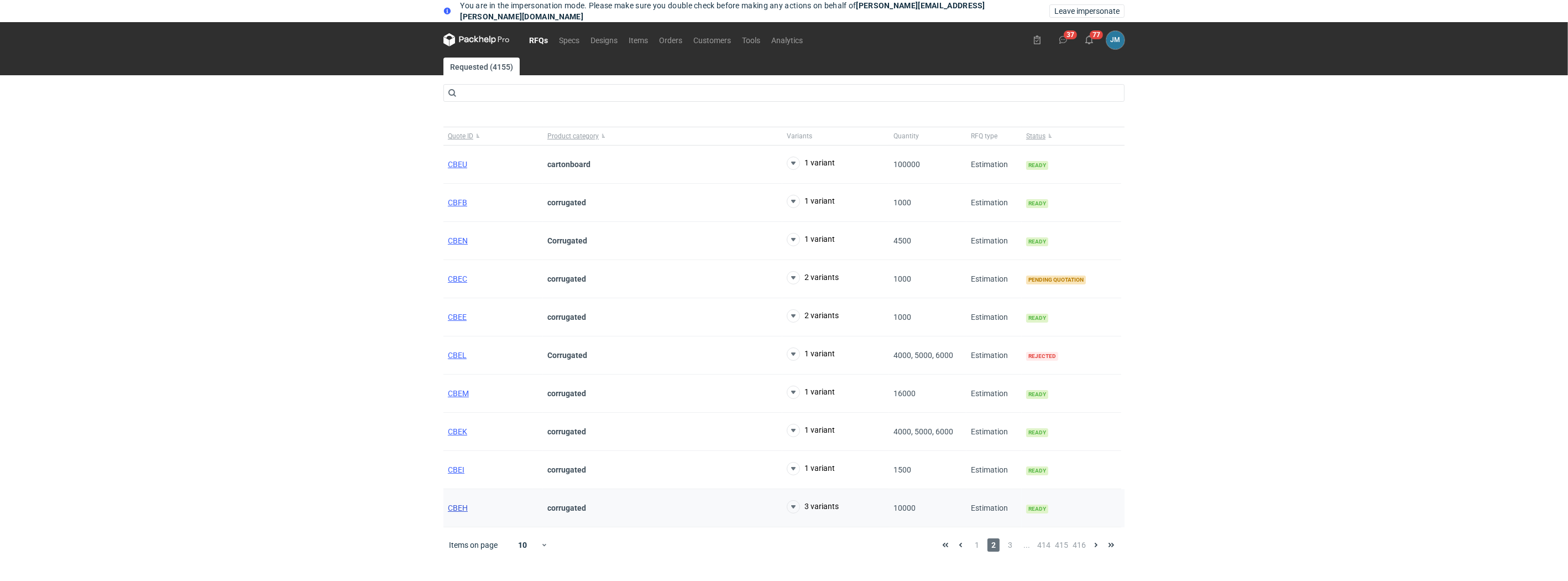
click at [461, 510] on span "CBEH" at bounding box center [458, 508] width 20 height 9
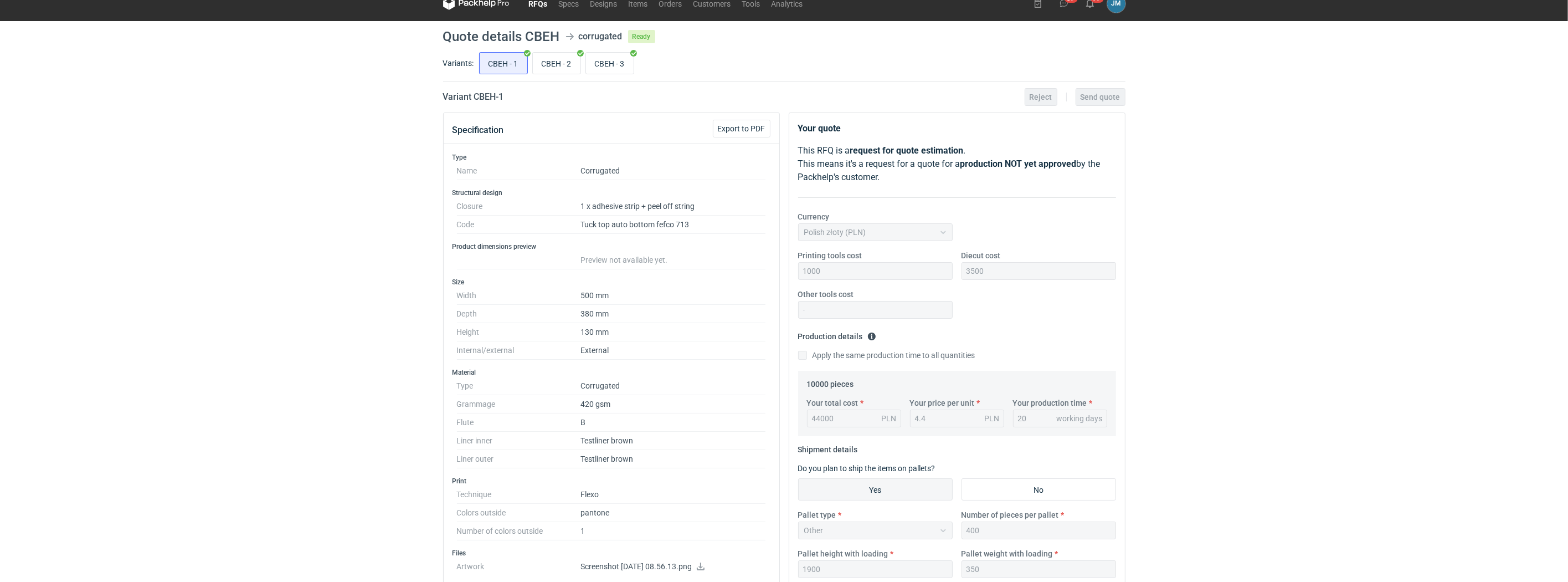
scroll to position [20, 0]
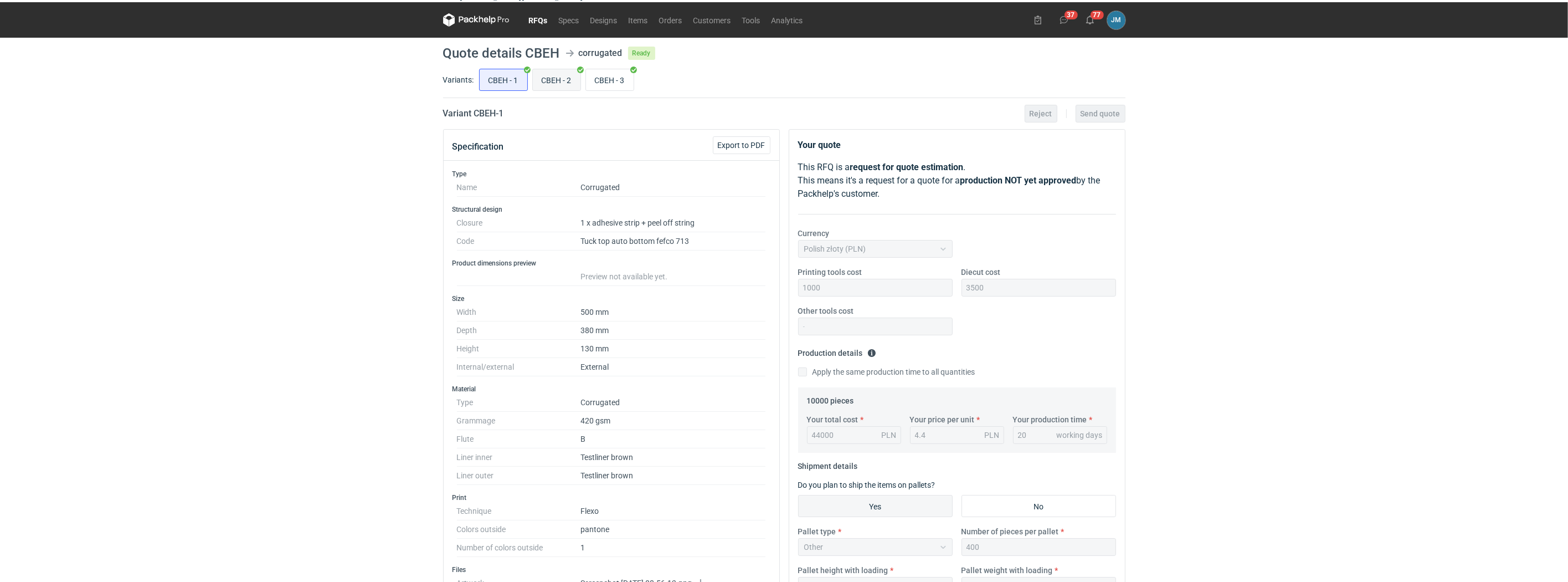
click at [552, 85] on input "CBEH - 2" at bounding box center [557, 80] width 48 height 21
radio input "true"
click at [620, 85] on input "CBEH - 3" at bounding box center [609, 80] width 48 height 21
radio input "true"
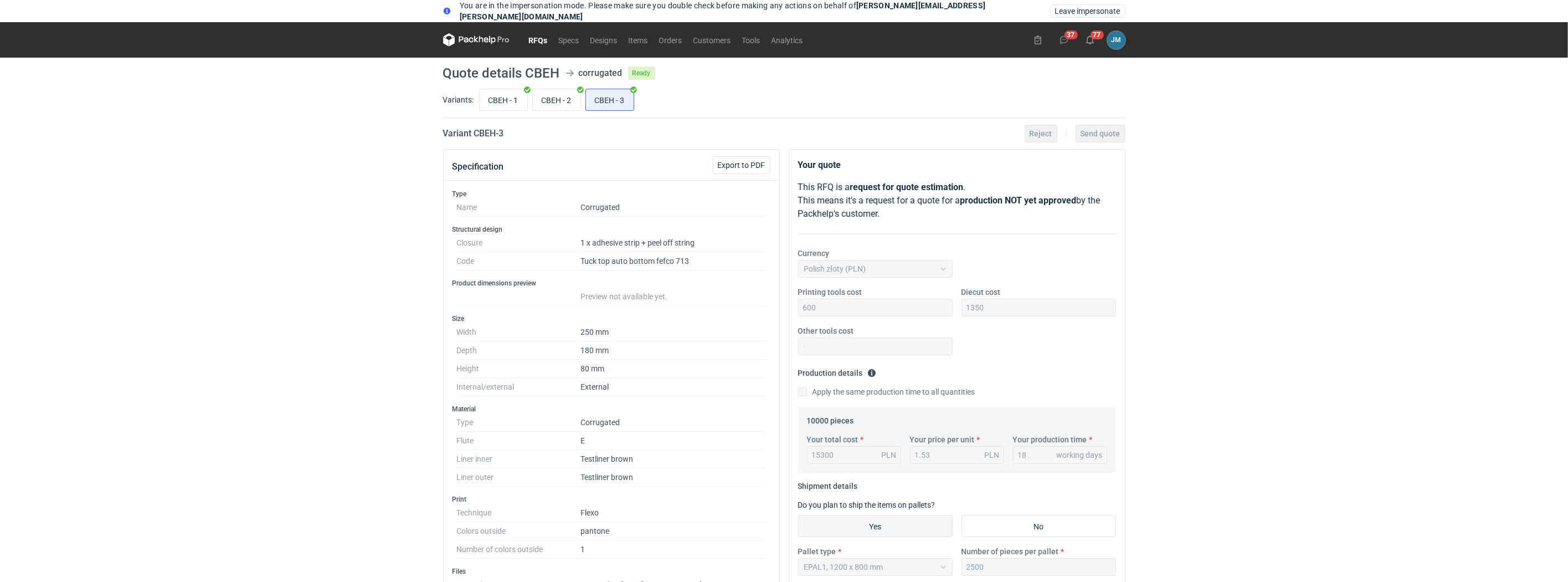
click at [542, 75] on h1 "Quote details CBEH" at bounding box center [501, 73] width 117 height 14
copy h1 "CBEH"
click at [1067, 14] on span "Leave impersonate" at bounding box center [1088, 11] width 66 height 8
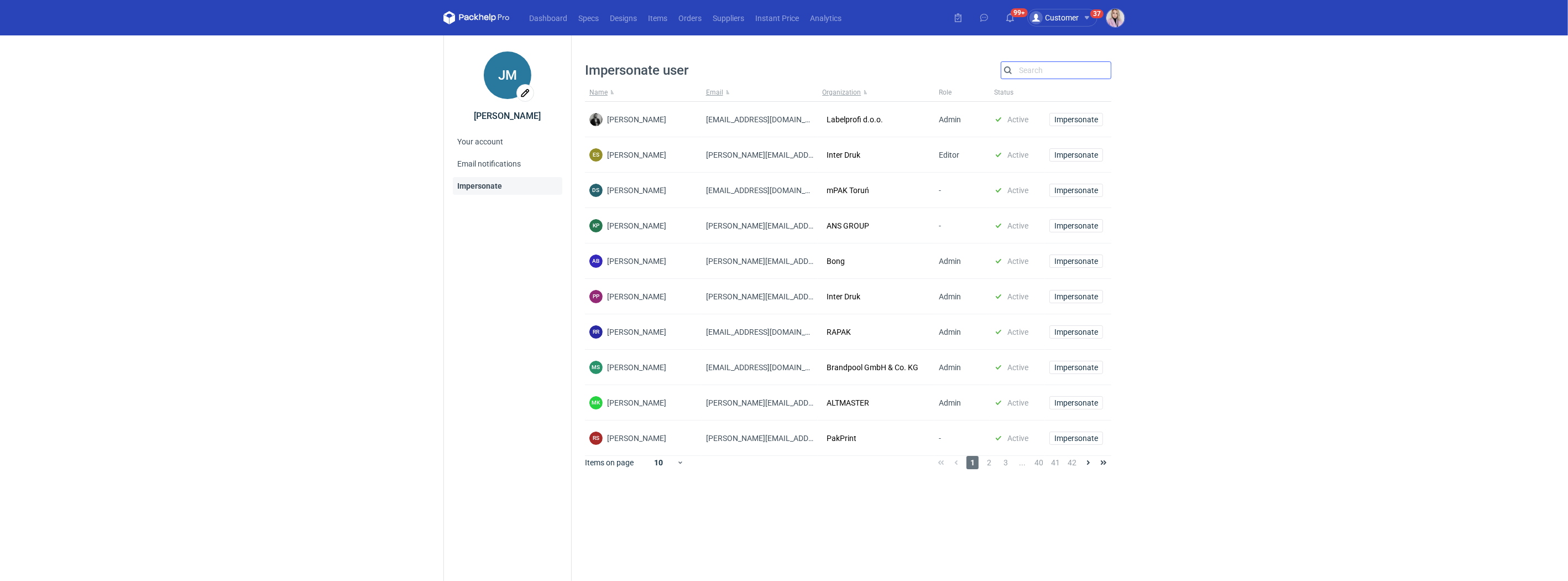
click at [1053, 71] on input "Search" at bounding box center [1056, 70] width 110 height 13
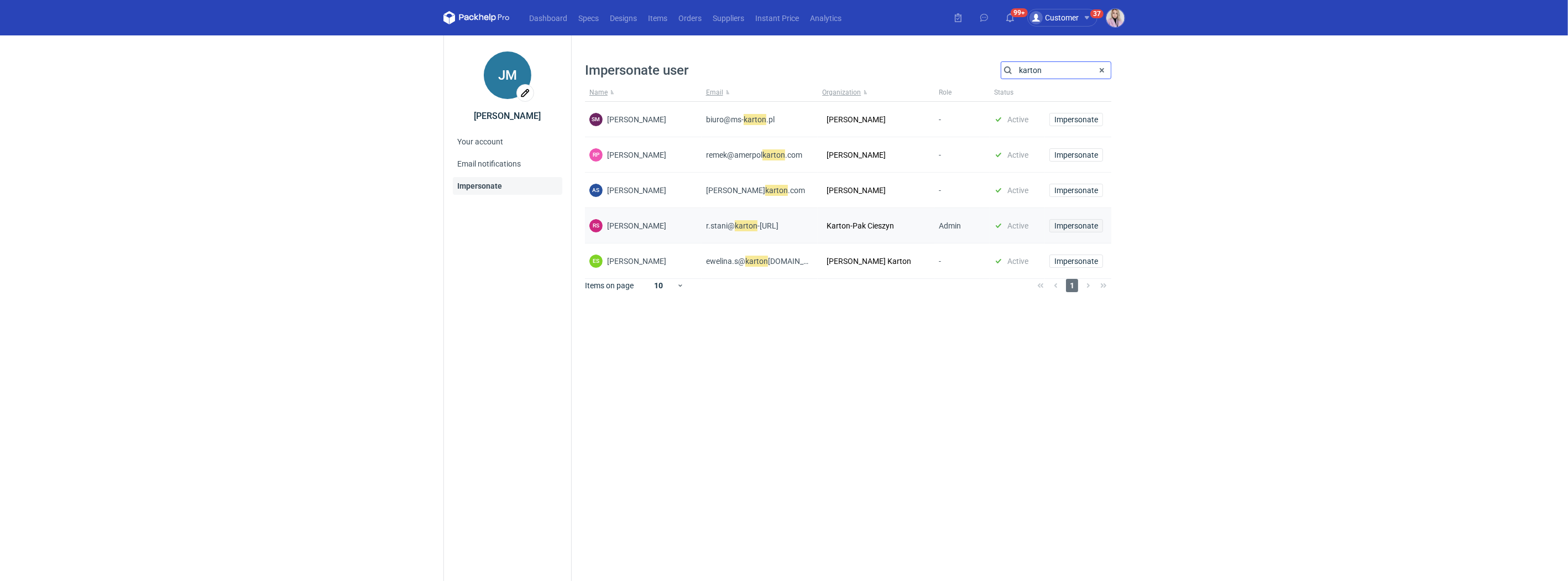
type input "karton"
click at [1065, 229] on span "Impersonate" at bounding box center [1076, 225] width 44 height 8
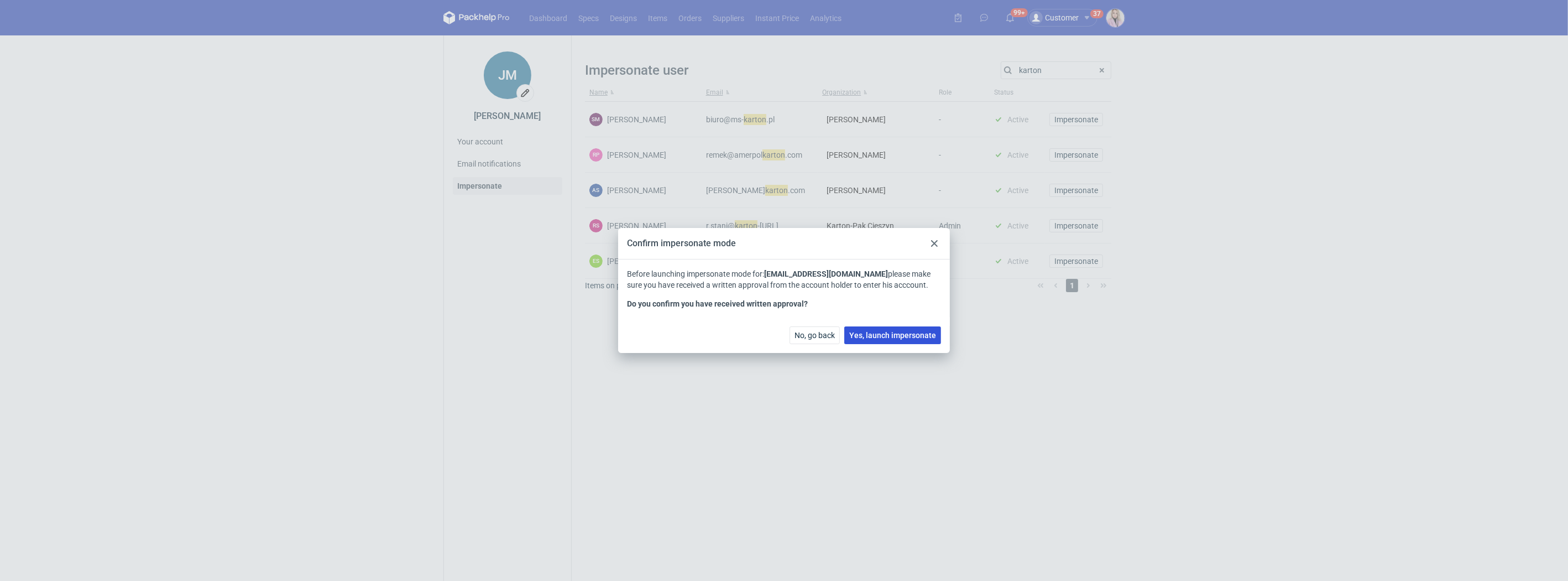
click at [902, 333] on span "Yes, launch impersonate" at bounding box center [892, 335] width 87 height 8
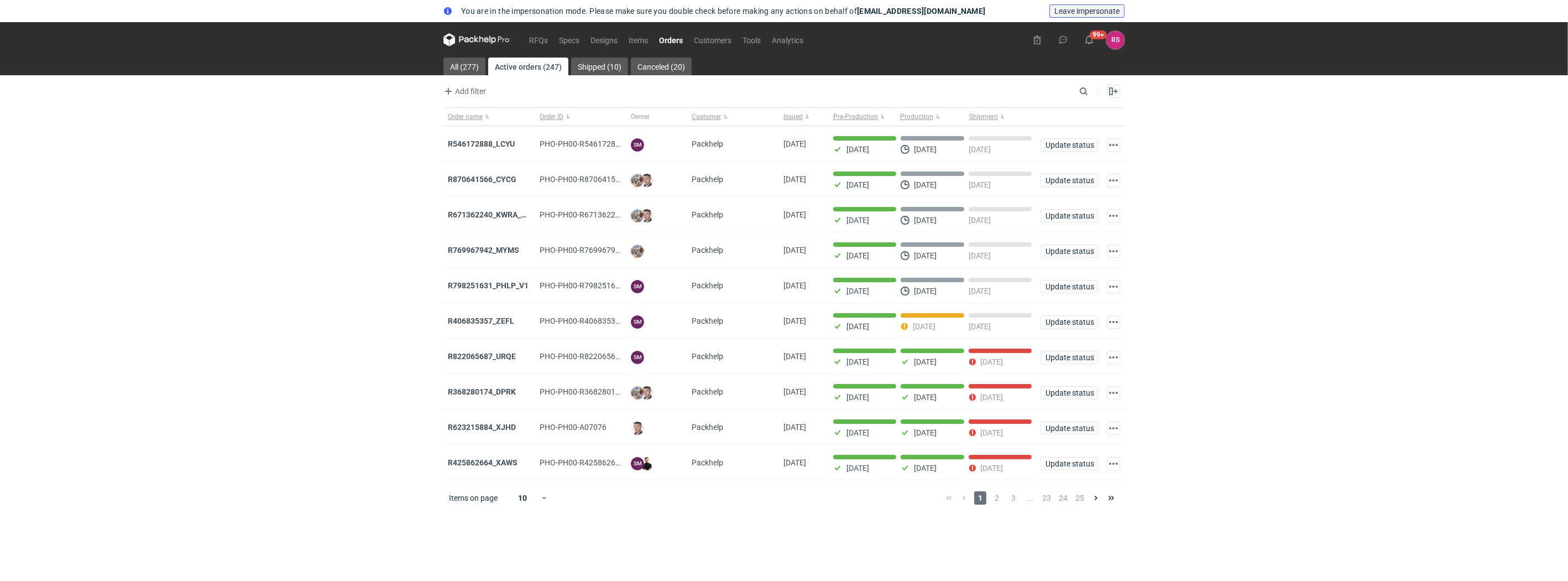
click at [1073, 10] on span "Leave impersonate" at bounding box center [1087, 11] width 65 height 8
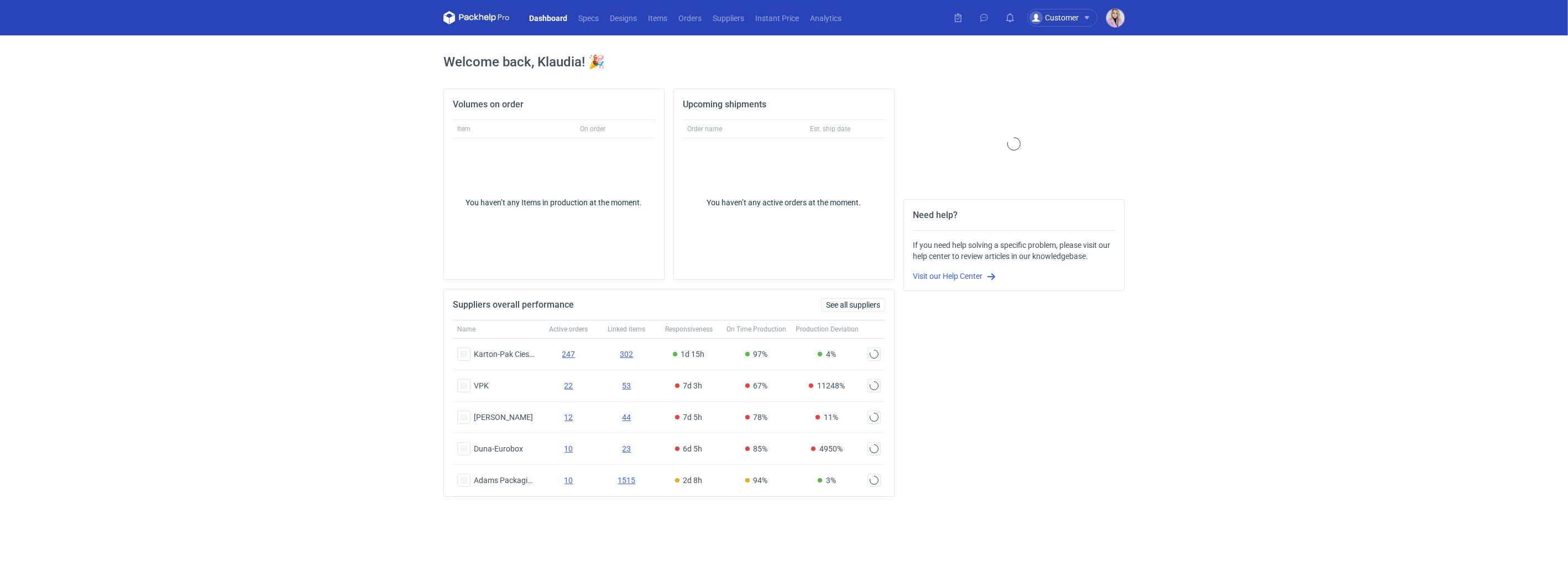
click at [690, 26] on nav "Dashboard Specs Designs Items Orders Suppliers Instant Price Analytics" at bounding box center [645, 17] width 404 height 35
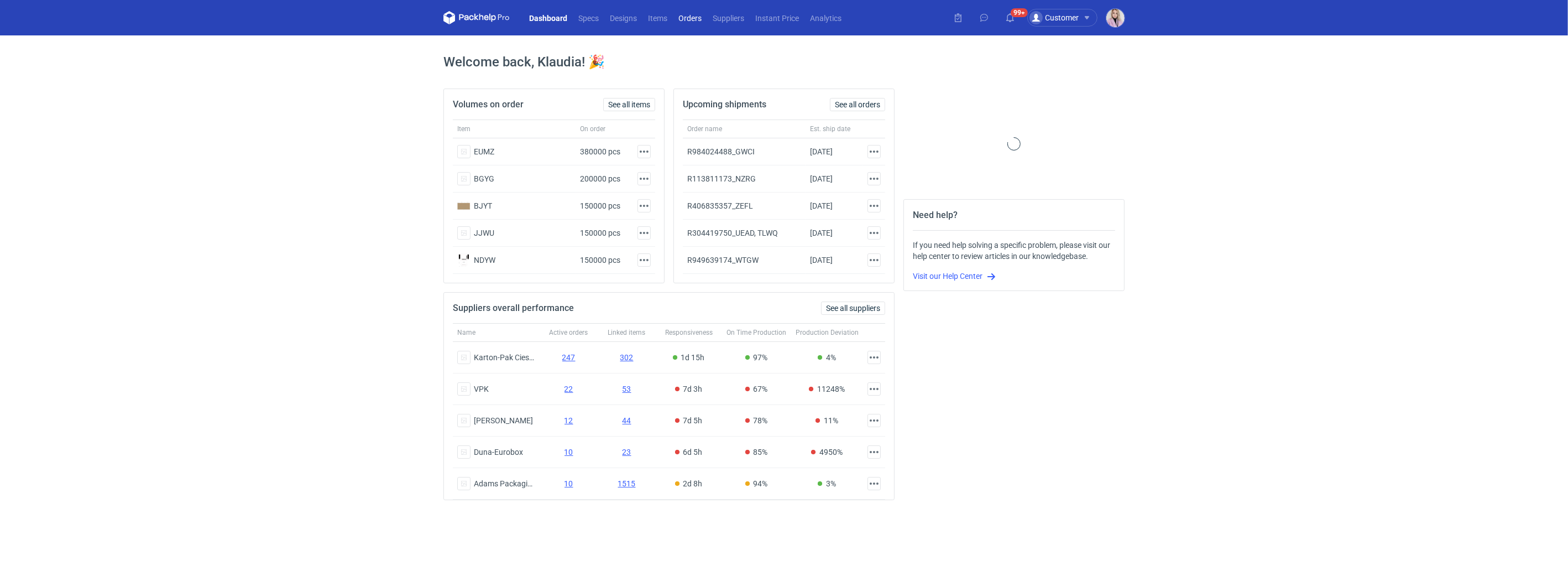
click at [690, 21] on link "Orders" at bounding box center [689, 17] width 34 height 13
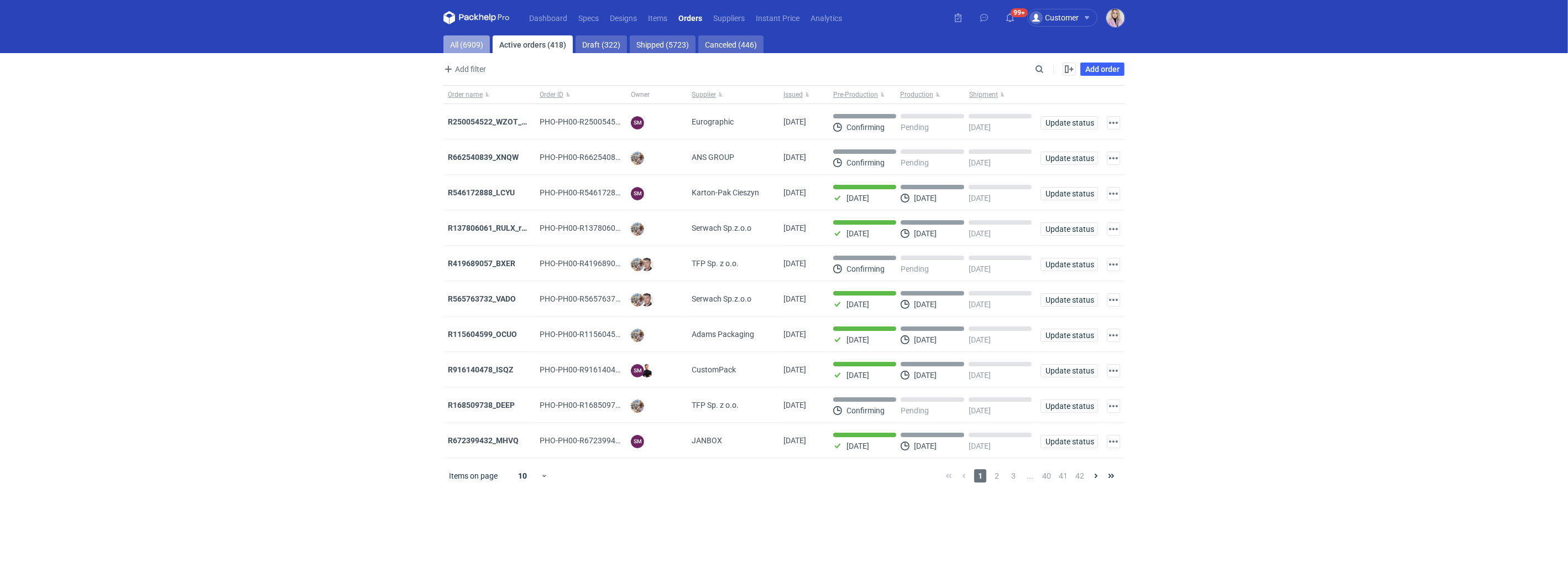
click at [466, 49] on link "All (6909)" at bounding box center [467, 44] width 46 height 18
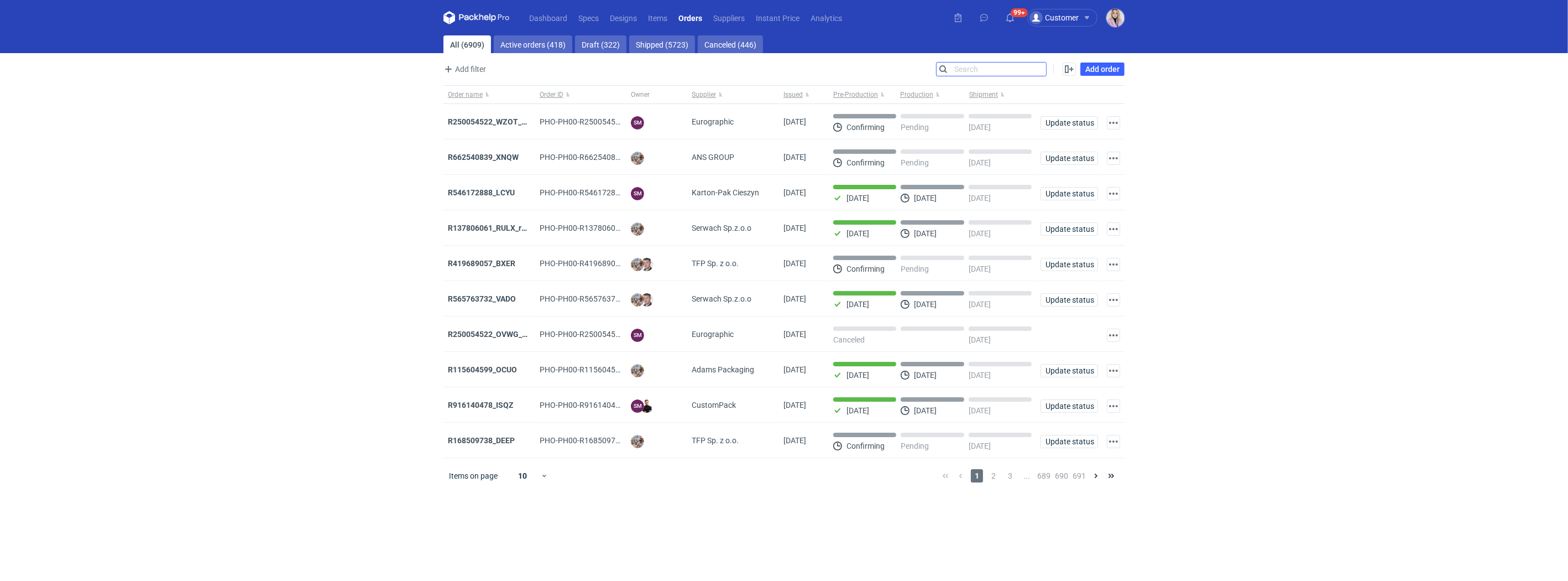
click at [1038, 70] on input "Search" at bounding box center [991, 69] width 110 height 13
paste input "GIMO"
type input "GIMO"
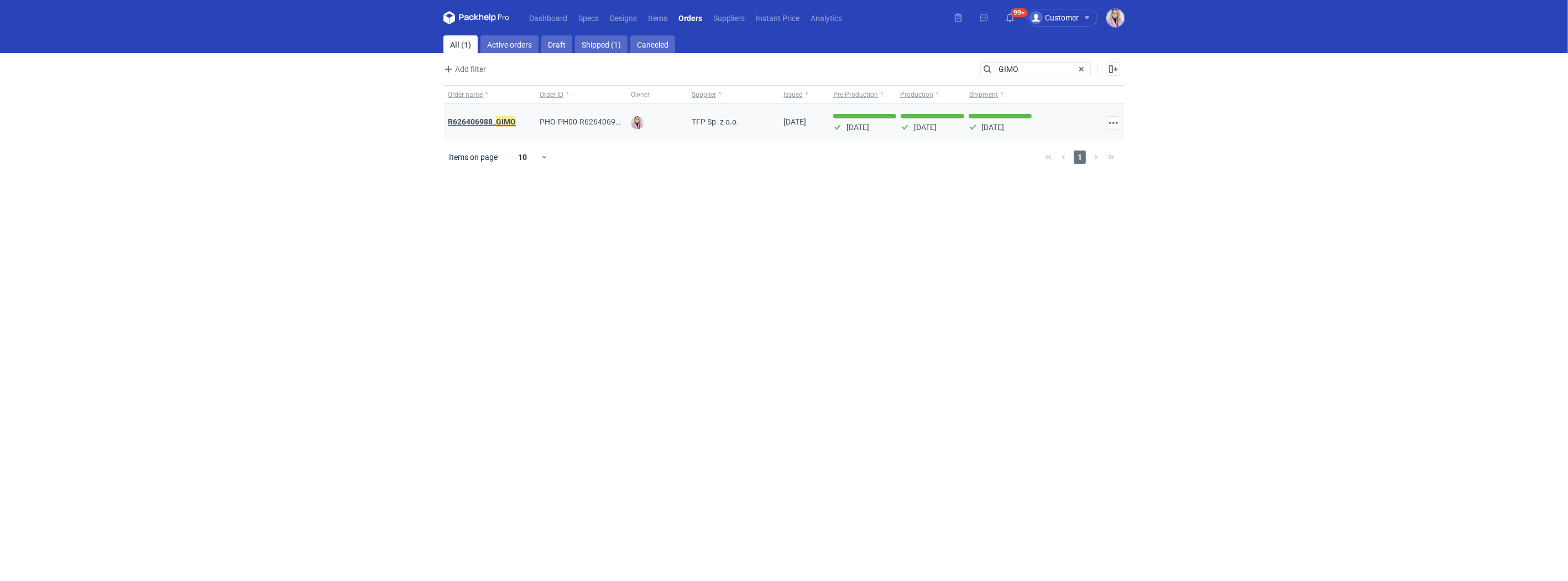
click at [503, 124] on em "GIMO" at bounding box center [506, 121] width 20 height 12
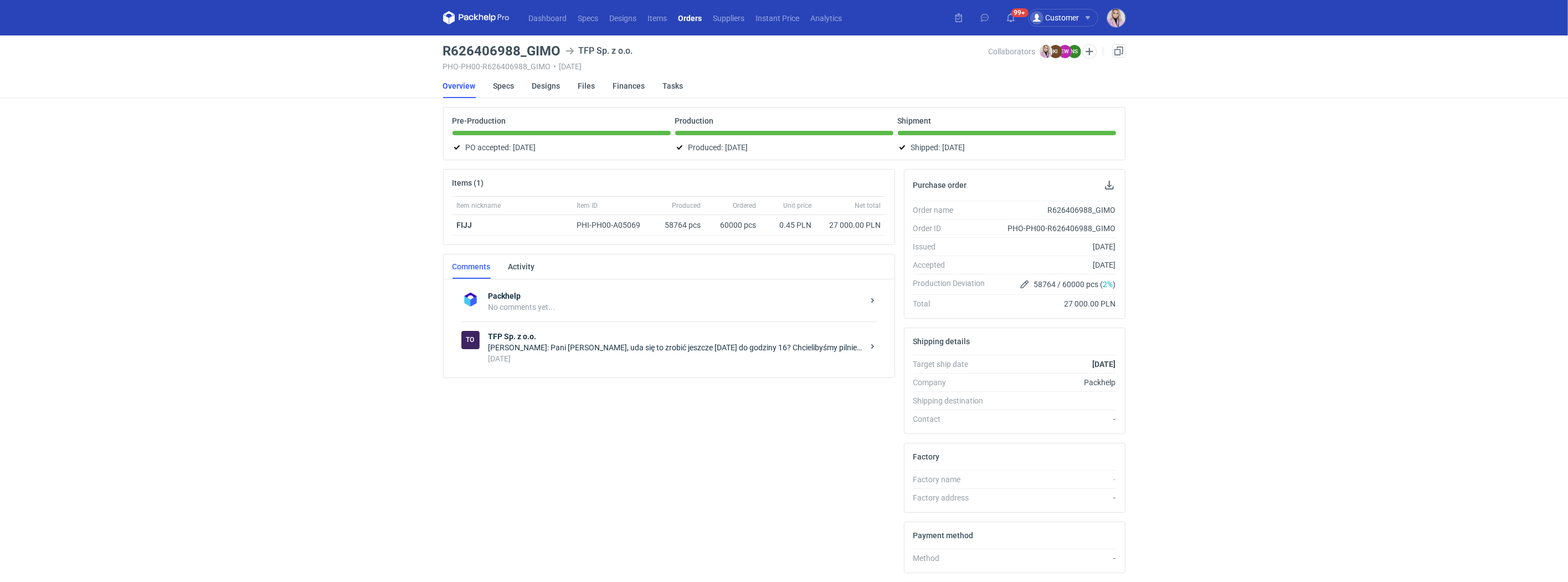
click at [594, 346] on div "[PERSON_NAME]: Pani [PERSON_NAME], uda się to zrobić jeszcze [DATE] do godziny …" at bounding box center [676, 347] width 375 height 11
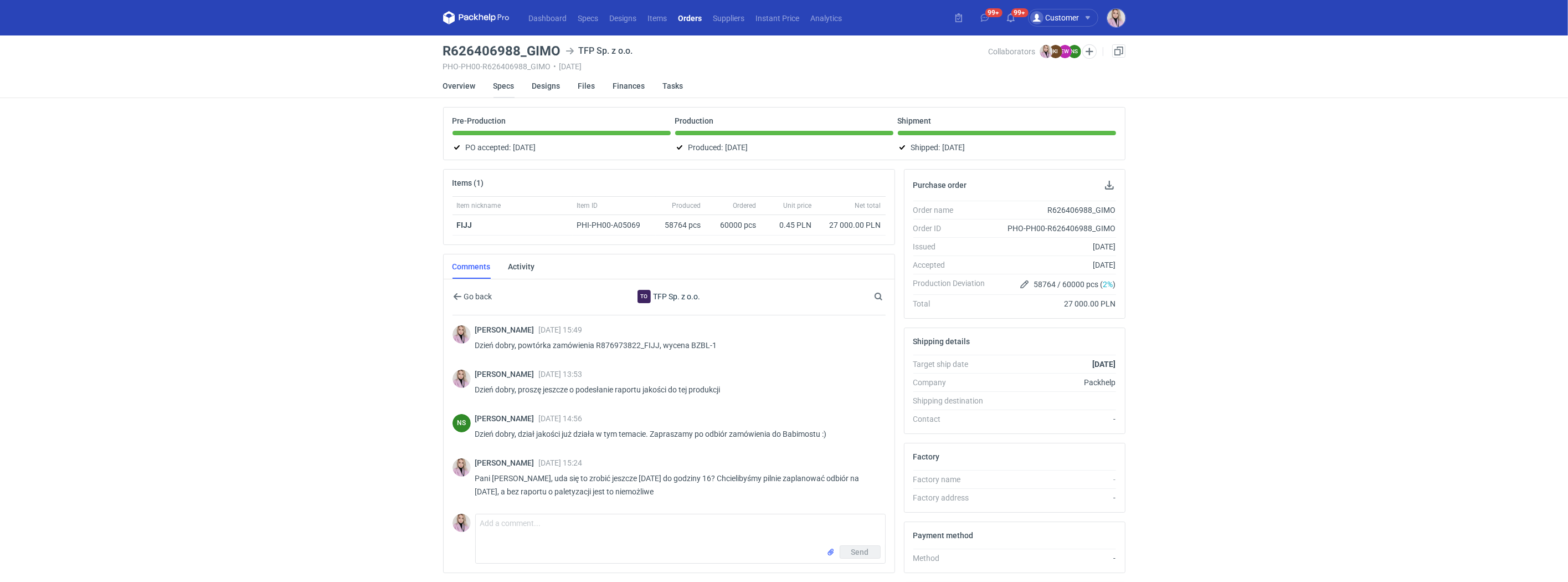
click at [500, 90] on link "Specs" at bounding box center [504, 86] width 21 height 24
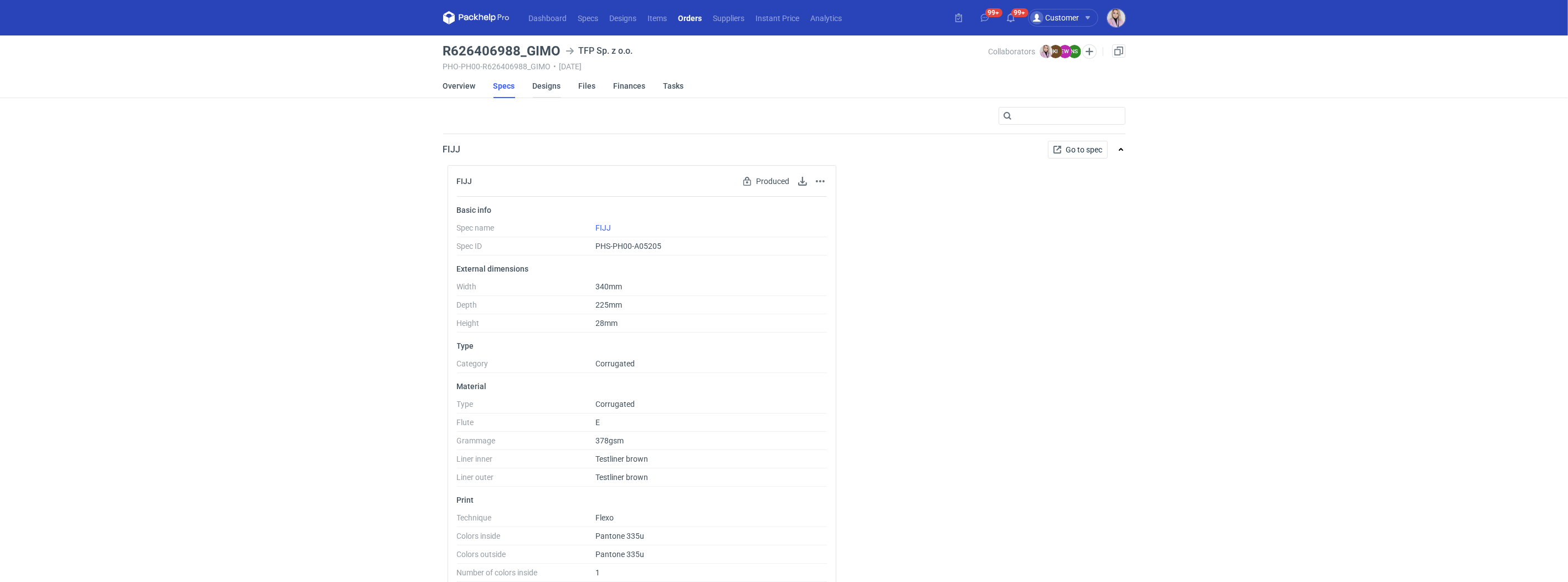
click at [545, 86] on link "Designs" at bounding box center [547, 86] width 28 height 24
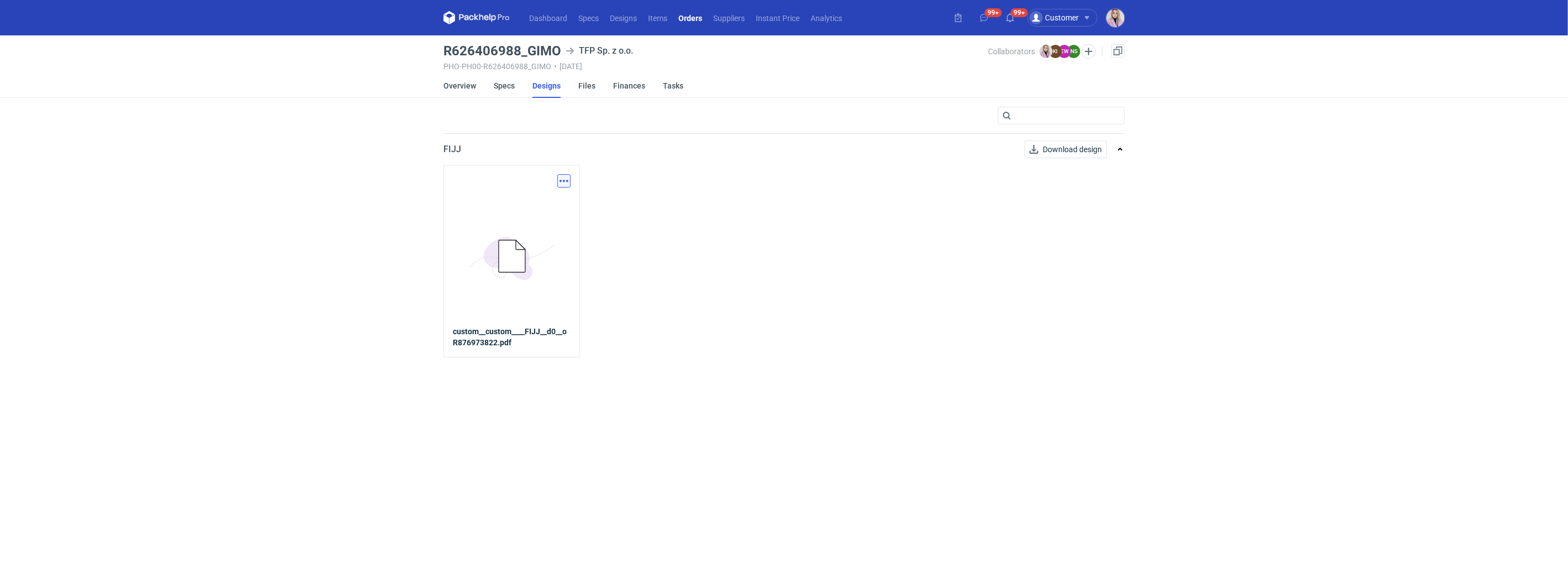
click at [567, 177] on button "button" at bounding box center [564, 180] width 13 height 13
click at [547, 200] on link "Download design part" at bounding box center [515, 205] width 102 height 18
click at [455, 83] on link "Overview" at bounding box center [460, 86] width 33 height 24
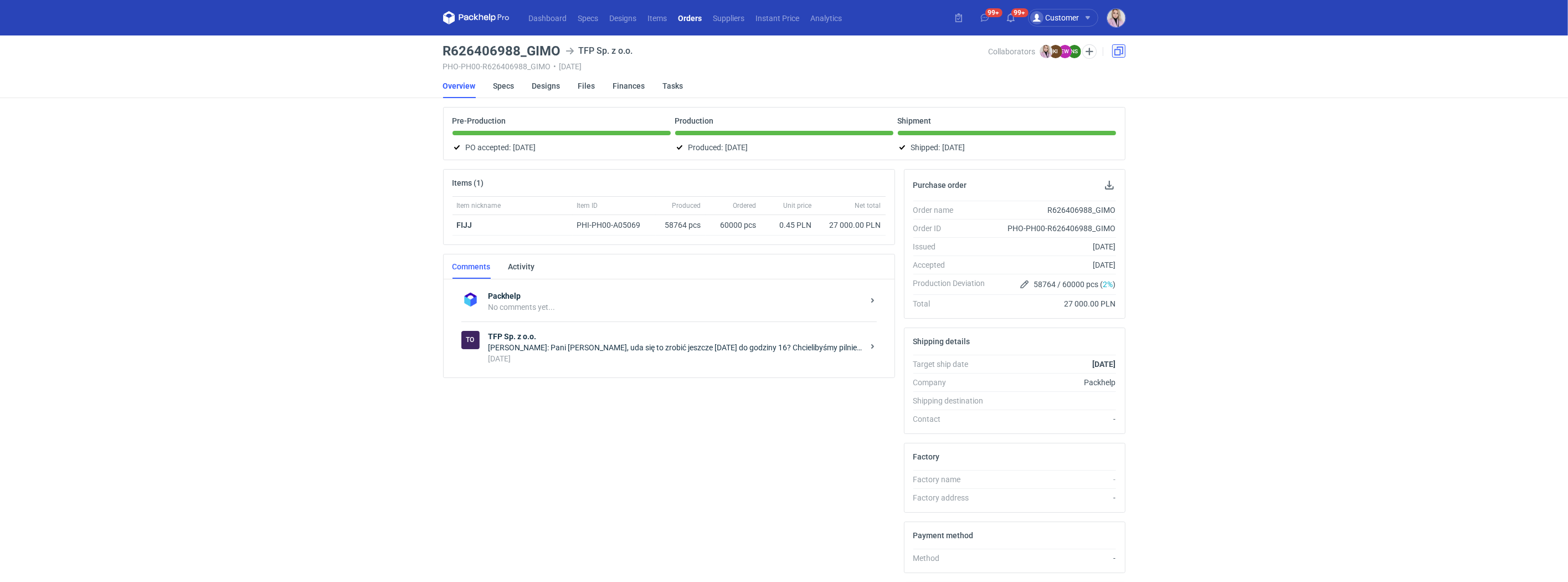
click at [1119, 53] on link at bounding box center [1119, 51] width 14 height 14
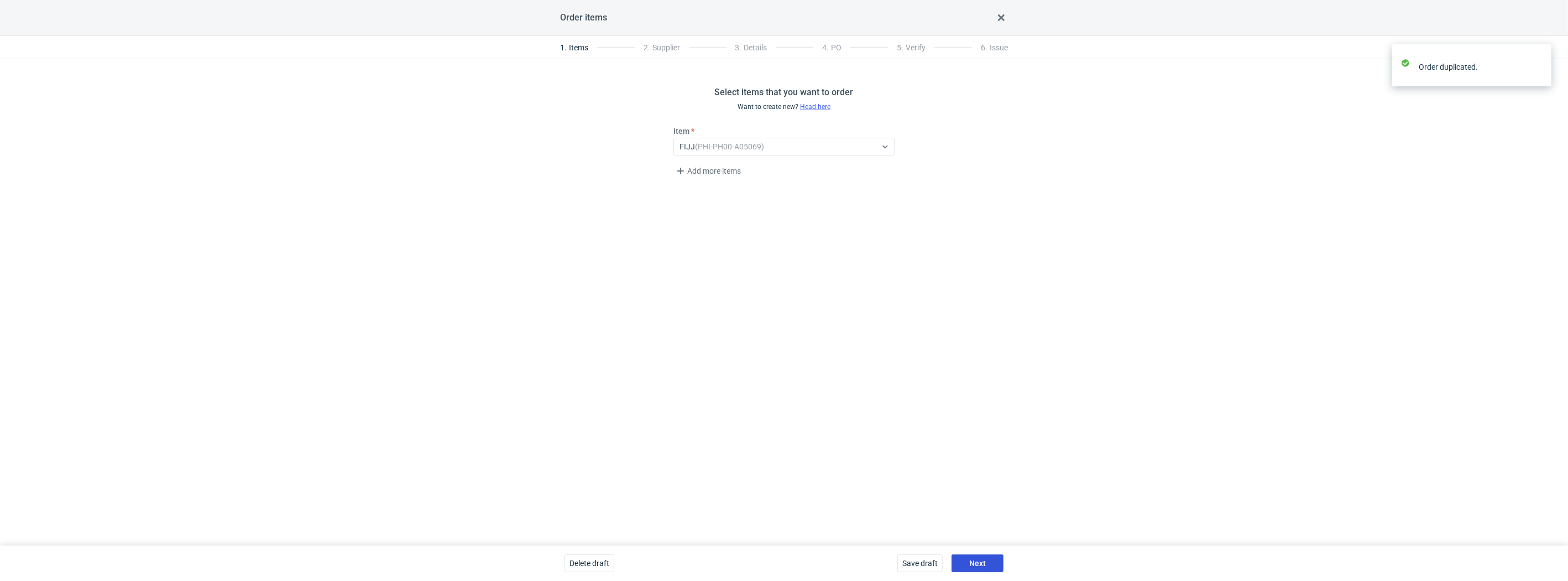
click at [961, 556] on button "Next" at bounding box center [978, 563] width 52 height 18
click at [987, 560] on button "Next" at bounding box center [978, 563] width 52 height 18
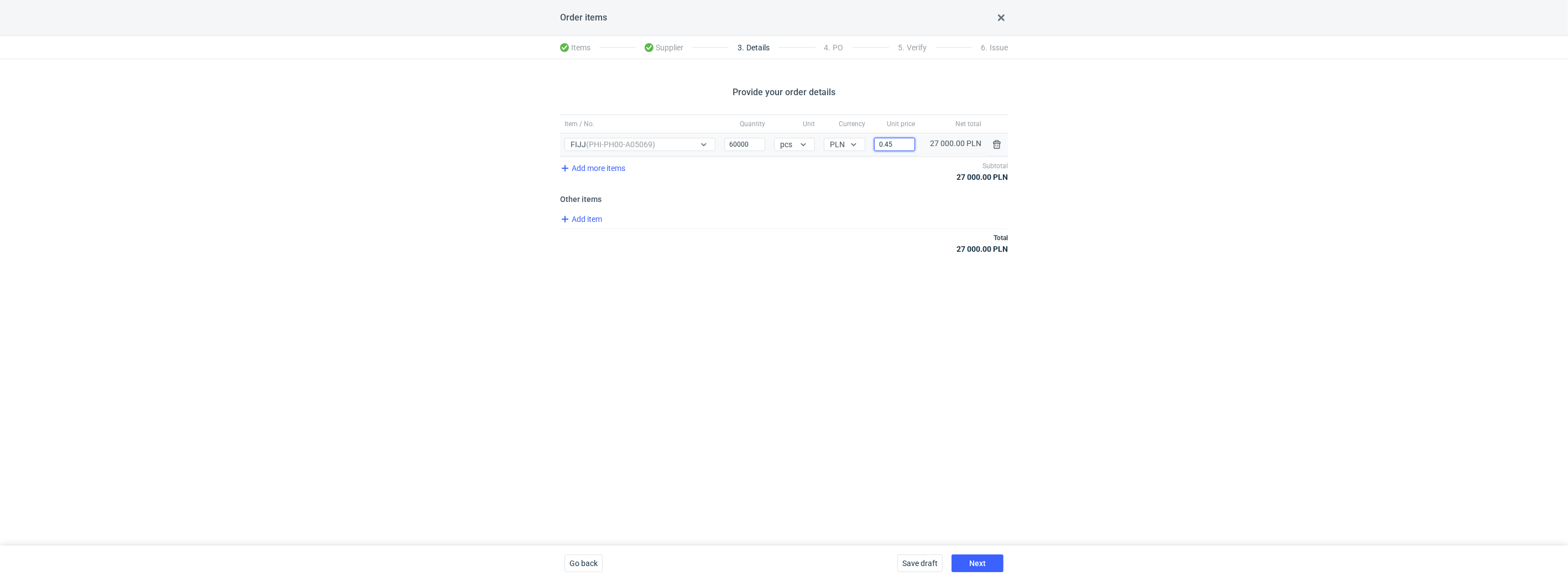
click at [900, 142] on input "0.45" at bounding box center [895, 144] width 41 height 13
click at [882, 306] on div "Provide your order details Item / No. Quantity Unit Currency Unit price Net tot…" at bounding box center [784, 302] width 1568 height 486
click at [981, 559] on span "Next" at bounding box center [978, 563] width 17 height 8
click at [901, 145] on input "0.417" at bounding box center [895, 144] width 41 height 13
type input "0.41"
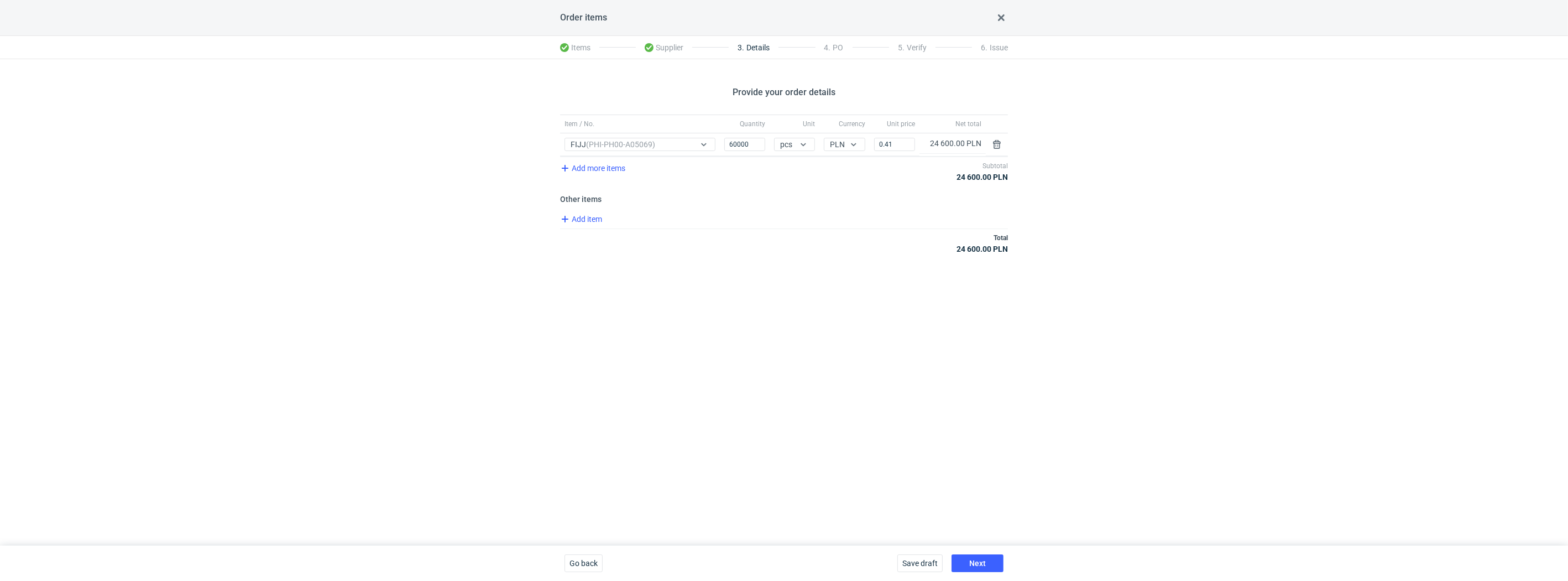
click at [813, 352] on div "Provide your order details Item / No. Quantity Unit Currency Unit price Net tot…" at bounding box center [784, 302] width 1568 height 486
click at [582, 221] on span "Add item" at bounding box center [581, 219] width 45 height 13
click at [884, 240] on input "Price" at bounding box center [893, 242] width 44 height 13
type input "520"
click at [829, 313] on div "Provide your order details Item / No. Quantity Unit Currency Unit price Net tot…" at bounding box center [784, 302] width 1568 height 486
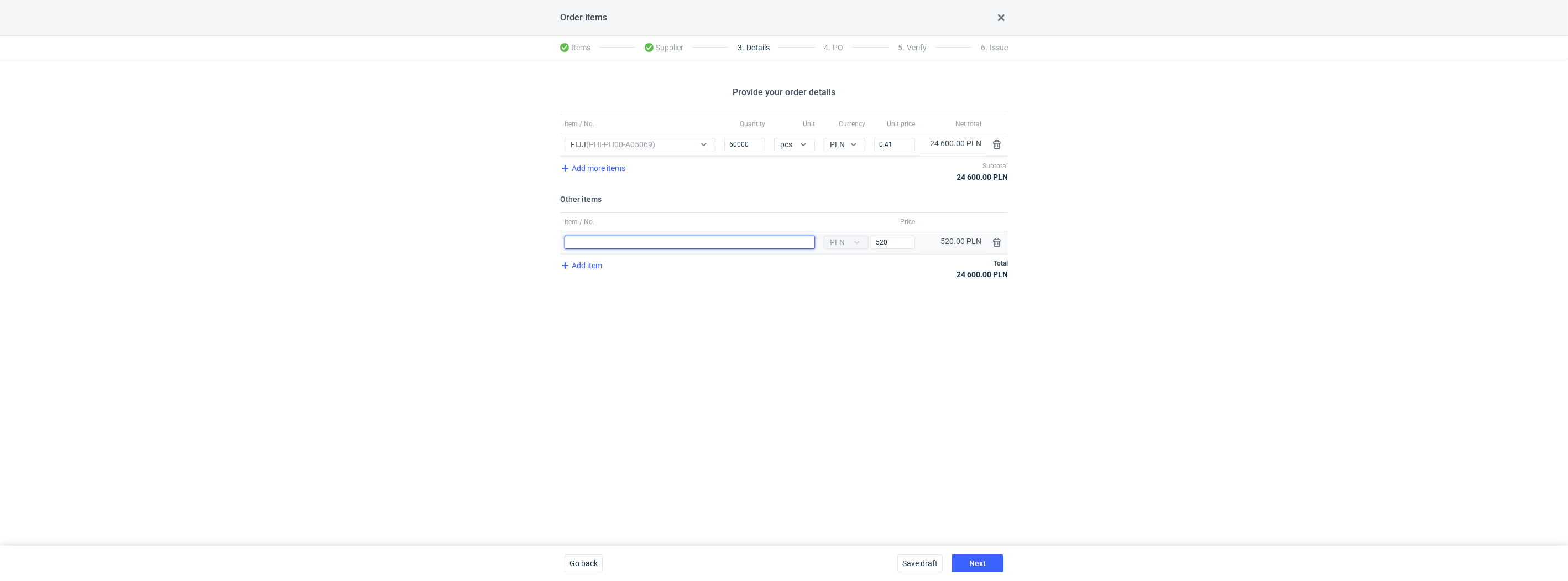
click at [621, 241] on input "Item / No." at bounding box center [690, 242] width 250 height 13
type input "Wyrównanie do ceny z oferty"
click at [883, 331] on div "Provide your order details Item / No. Quantity Unit Currency Unit price Net tot…" at bounding box center [784, 302] width 1568 height 486
click at [883, 243] on input "520" at bounding box center [893, 242] width 44 height 13
type input "420"
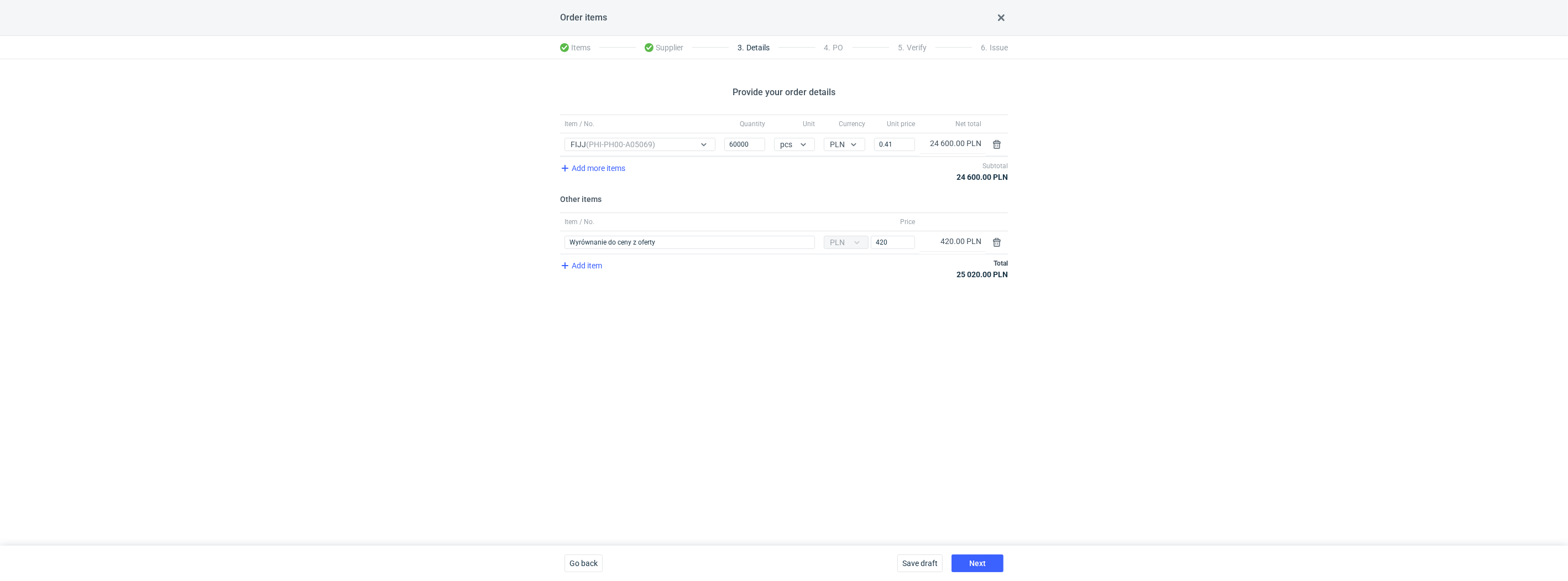
click at [818, 374] on div "Provide your order details Item / No. Quantity Unit Currency Unit price Net tot…" at bounding box center [784, 302] width 1568 height 486
click at [688, 243] on input "Wyrównanie do ceny z oferty" at bounding box center [690, 242] width 250 height 13
type input "Wyrównanie do ceny z oferty (0.417 pln/szt)"
click at [658, 311] on div "Provide your order details Item / No. Quantity Unit Currency Unit price Net tot…" at bounding box center [784, 302] width 1568 height 486
click at [980, 559] on span "Next" at bounding box center [978, 563] width 17 height 8
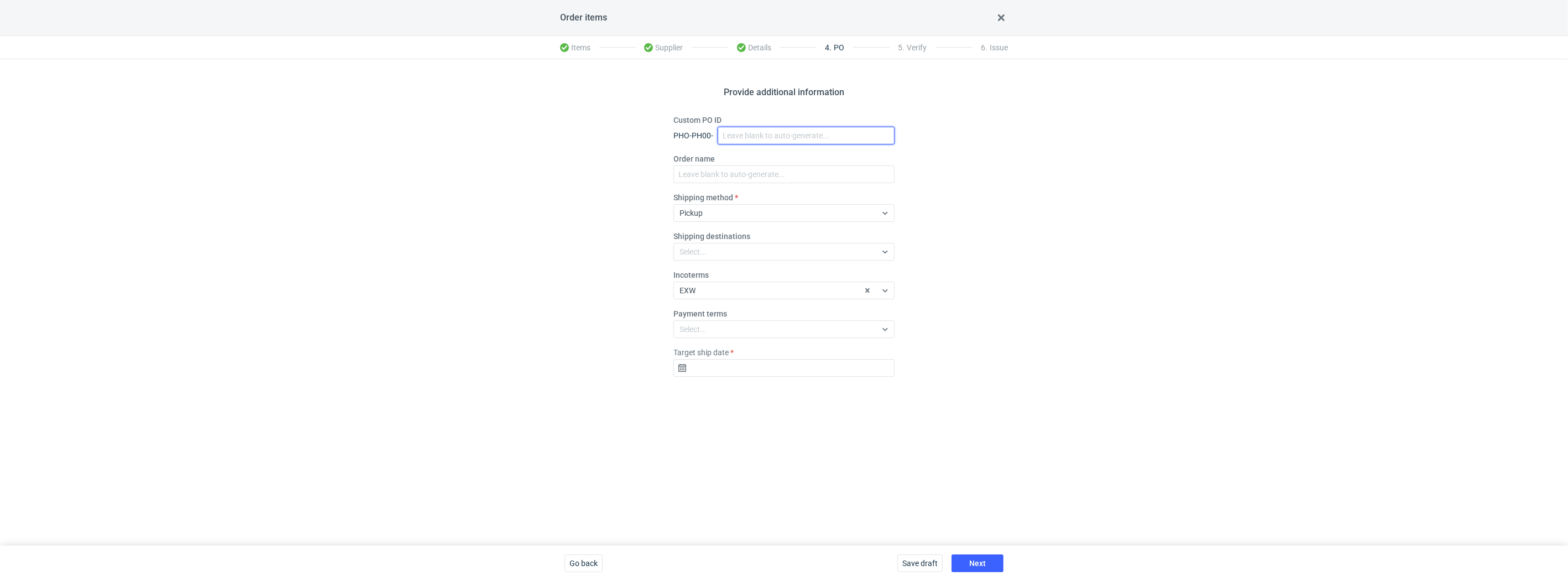
click at [740, 134] on input "Custom PO ID" at bounding box center [806, 135] width 177 height 18
paste input "R358207477_SBWE"
type input "R358207477_SBWE"
click at [718, 168] on input "Order name" at bounding box center [784, 175] width 221 height 18
paste input "R358207477_SBWE"
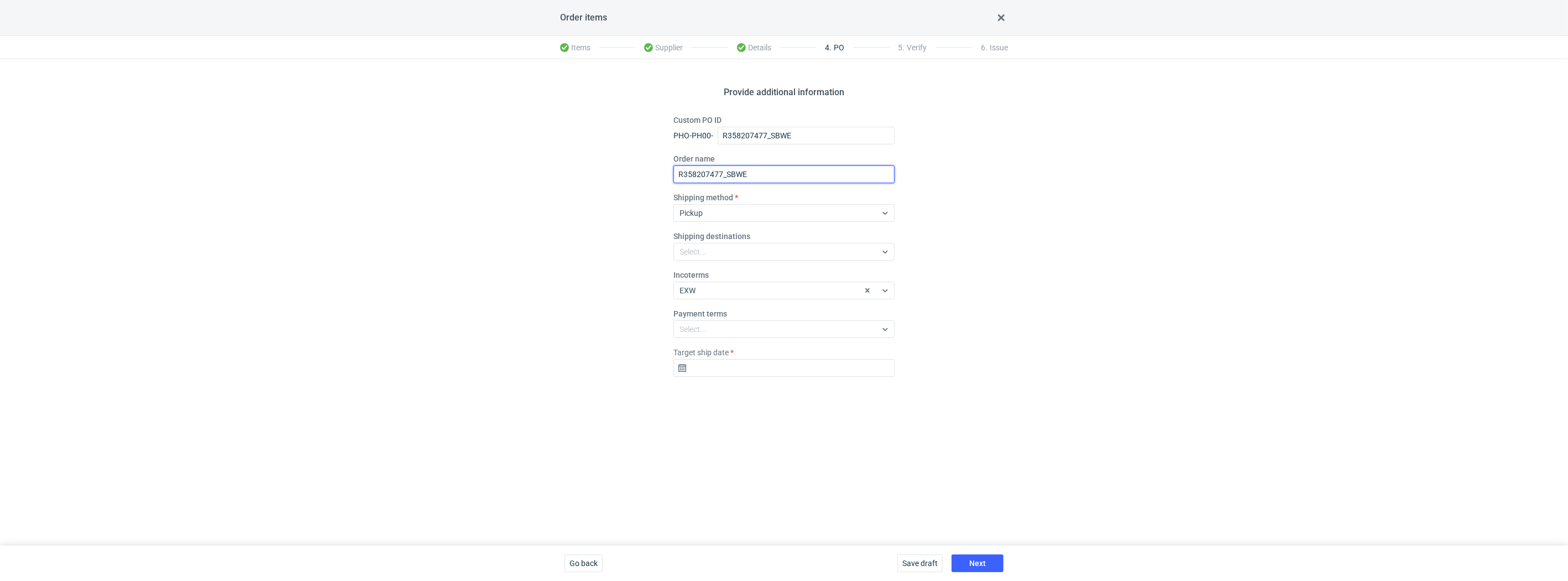
type input "R358207477_SBWE"
click at [732, 369] on input "Target ship date" at bounding box center [784, 368] width 221 height 18
click at [800, 497] on span "25" at bounding box center [802, 491] width 9 height 11
type input "[DATE]"
click at [935, 476] on div "Provide additional information Custom PO ID PHO-PH00- R358207477_SBWE Order nam…" at bounding box center [784, 302] width 1568 height 486
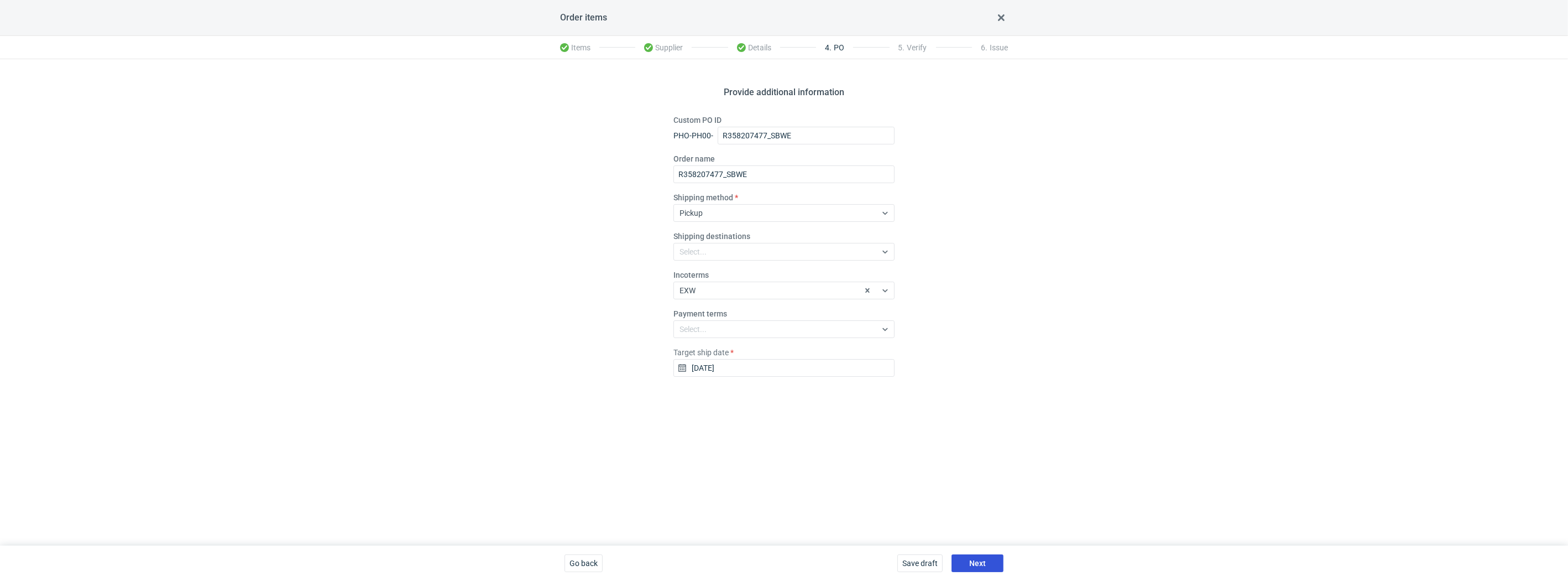
click at [974, 562] on span "Next" at bounding box center [978, 563] width 17 height 8
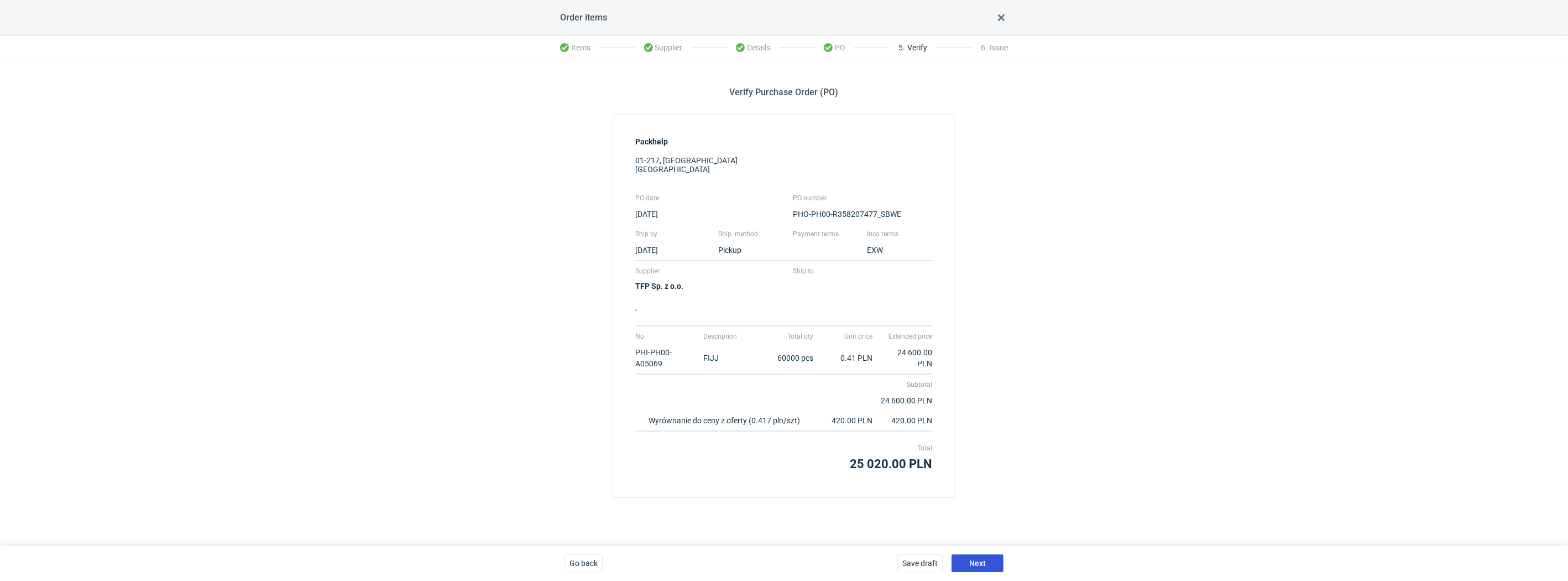
click at [984, 559] on span "Next" at bounding box center [978, 563] width 17 height 8
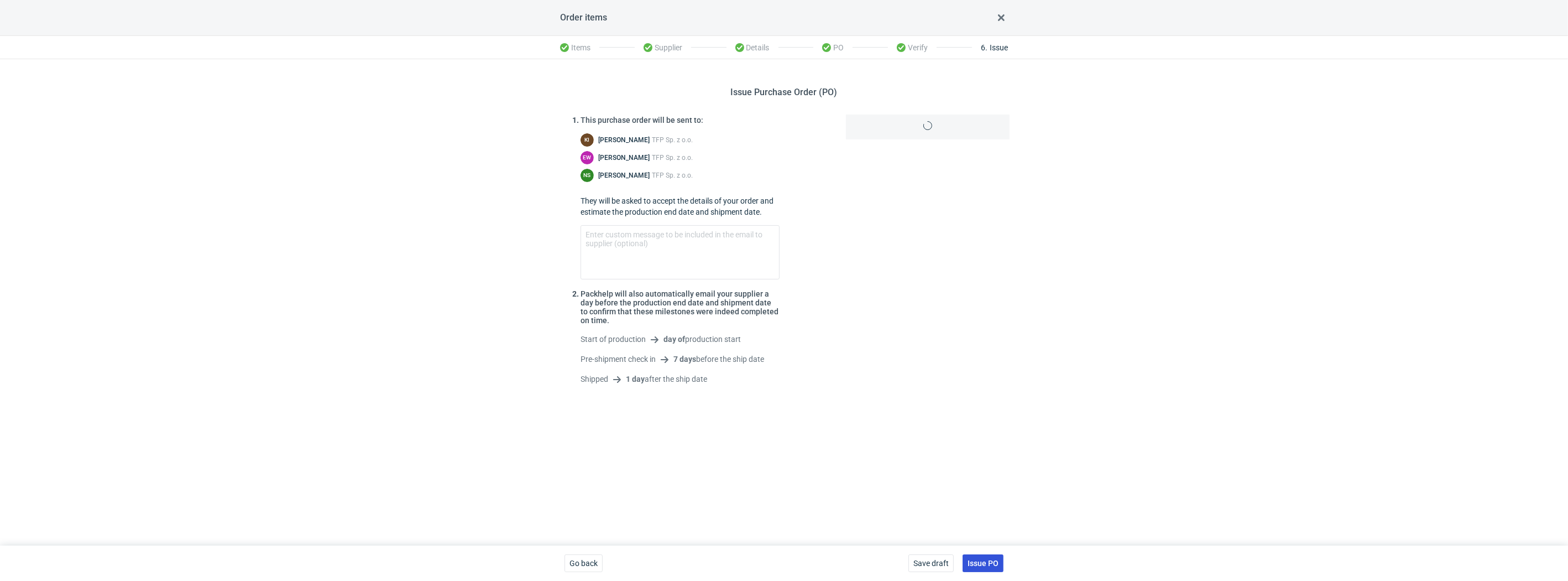
click at [986, 562] on span "Issue PO" at bounding box center [983, 563] width 31 height 8
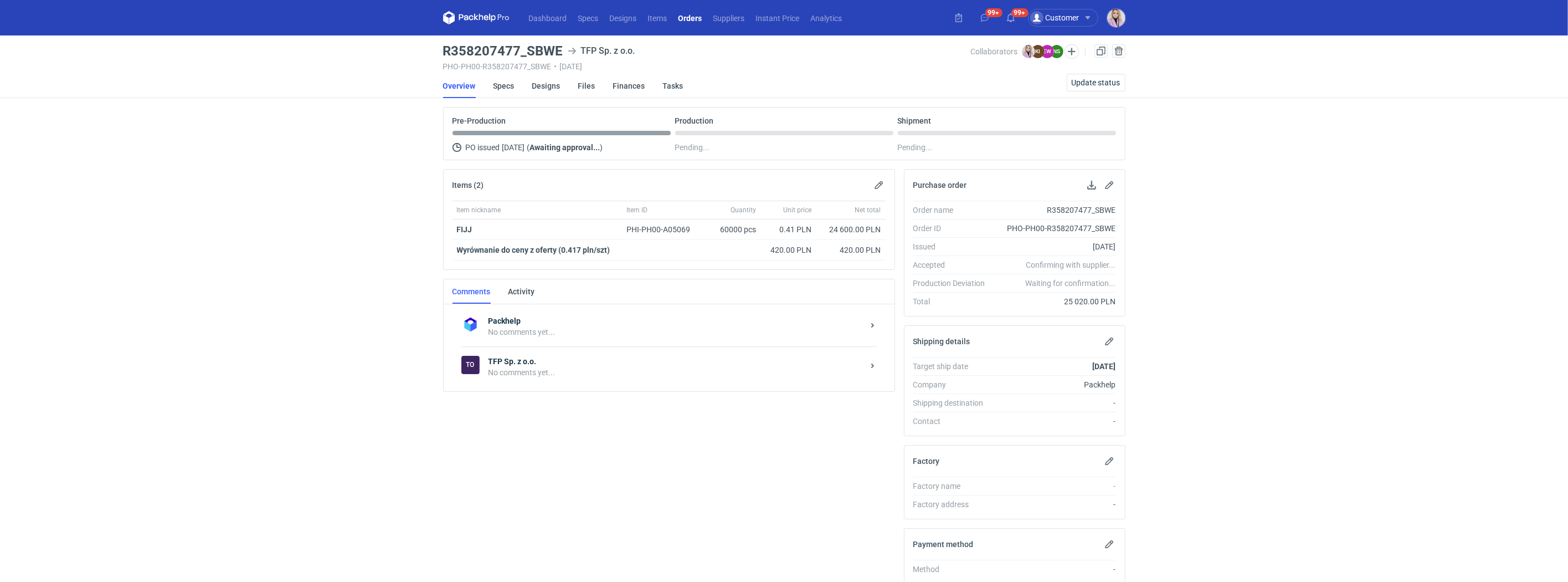
click at [589, 375] on div "No comments yet..." at bounding box center [676, 372] width 375 height 11
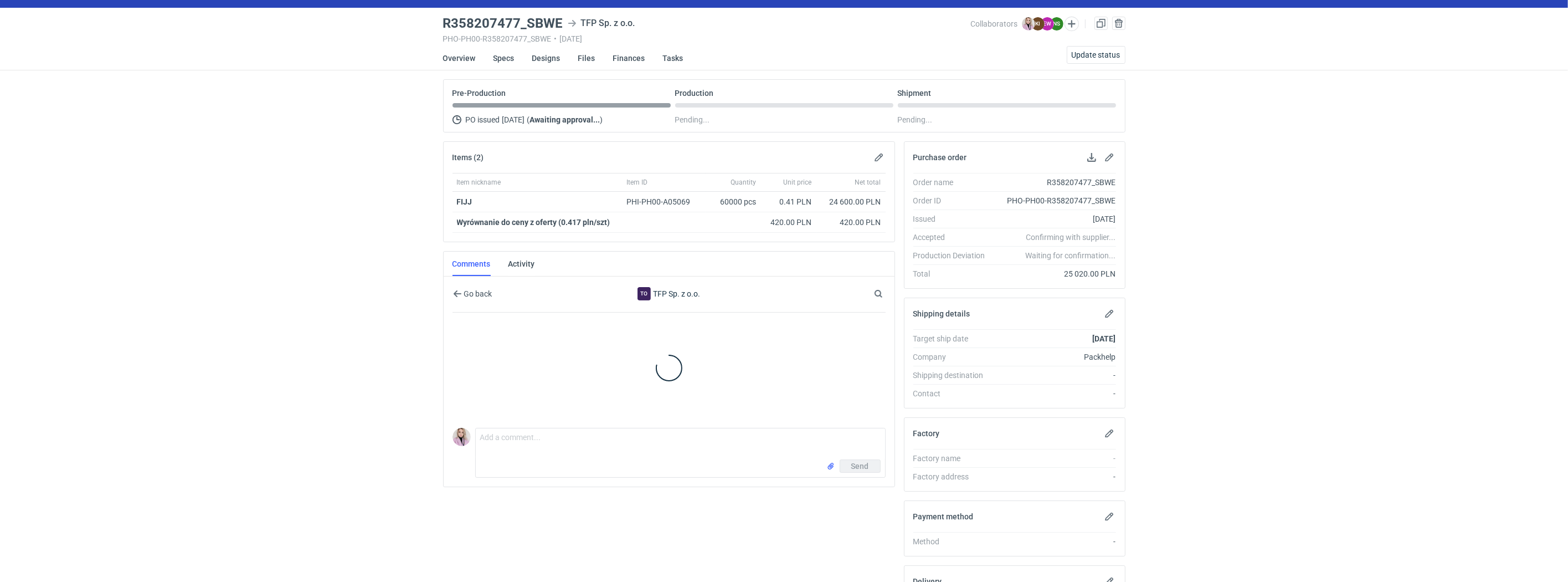
scroll to position [42, 0]
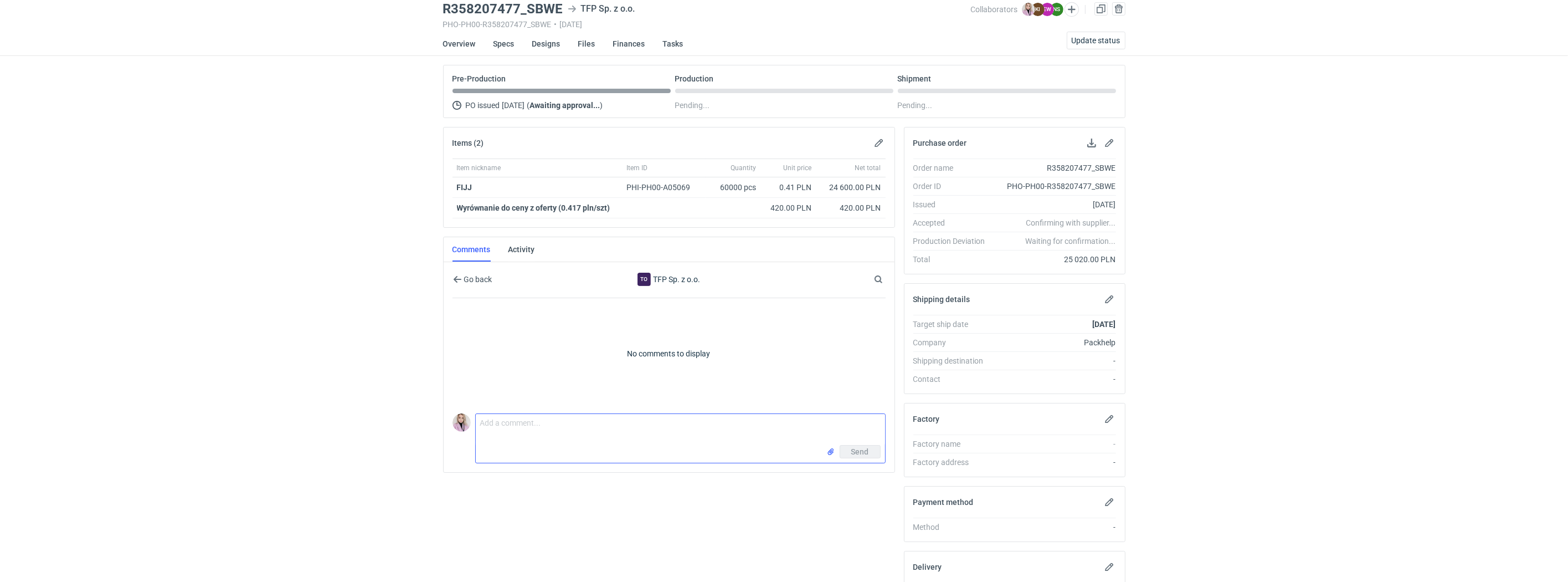
click at [515, 432] on textarea "Comment message" at bounding box center [680, 430] width 410 height 31
paste textarea "R626406988_GIMO"
paste textarea "CAXQ - 1"
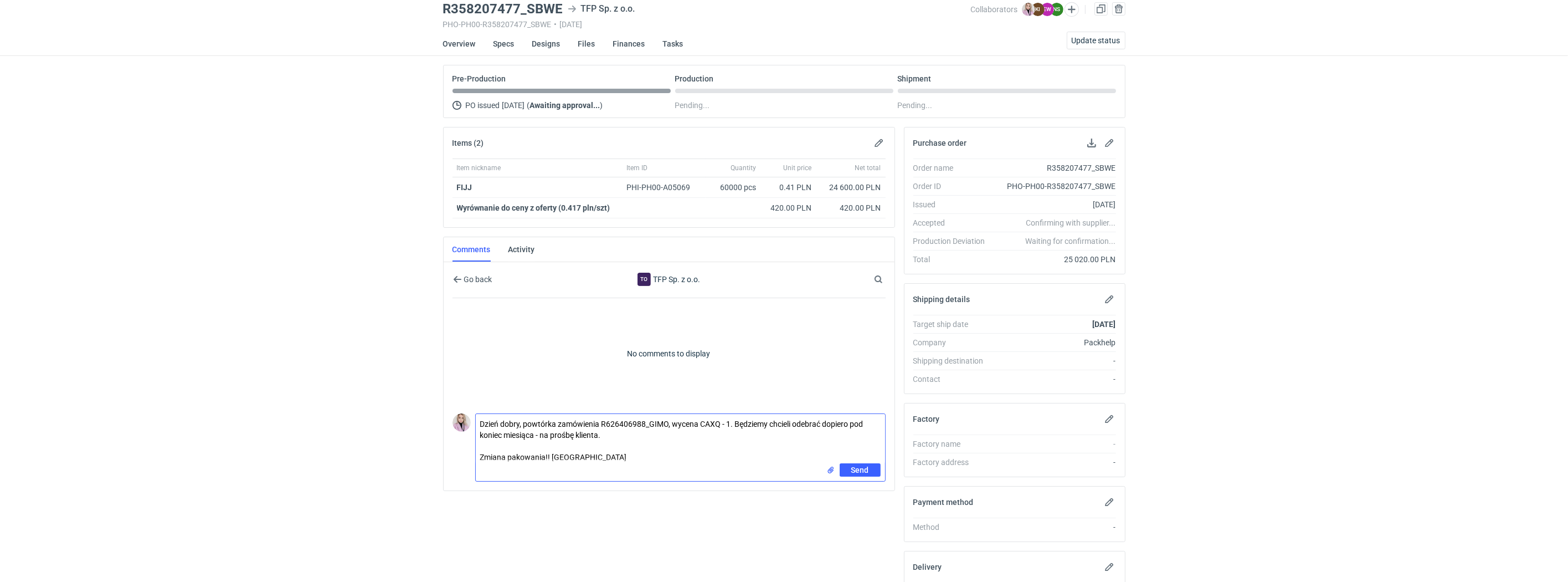
click at [609, 455] on textarea "Dzień dobry, powtórka zamówienia R626406988_GIMO, wycena CAXQ - 1. Będziemy chc…" at bounding box center [680, 439] width 410 height 50
click at [656, 459] on textarea "Dzień dobry, powtórka zamówienia R626406988_GIMO, wycena CAXQ - 1. Będziemy chc…" at bounding box center [680, 439] width 410 height 50
click at [706, 459] on textarea "Dzień dobry, powtórka zamówienia R626406988_GIMO, wycena CAXQ - 1. Będziemy chc…" at bounding box center [680, 439] width 410 height 50
type textarea "Dzień dobry, powtórka zamówienia R626406988_GIMO, wycena CAXQ - 1. Będziemy chc…"
click at [861, 472] on span "Send" at bounding box center [860, 470] width 18 height 8
